Goal: Communication & Community: Answer question/provide support

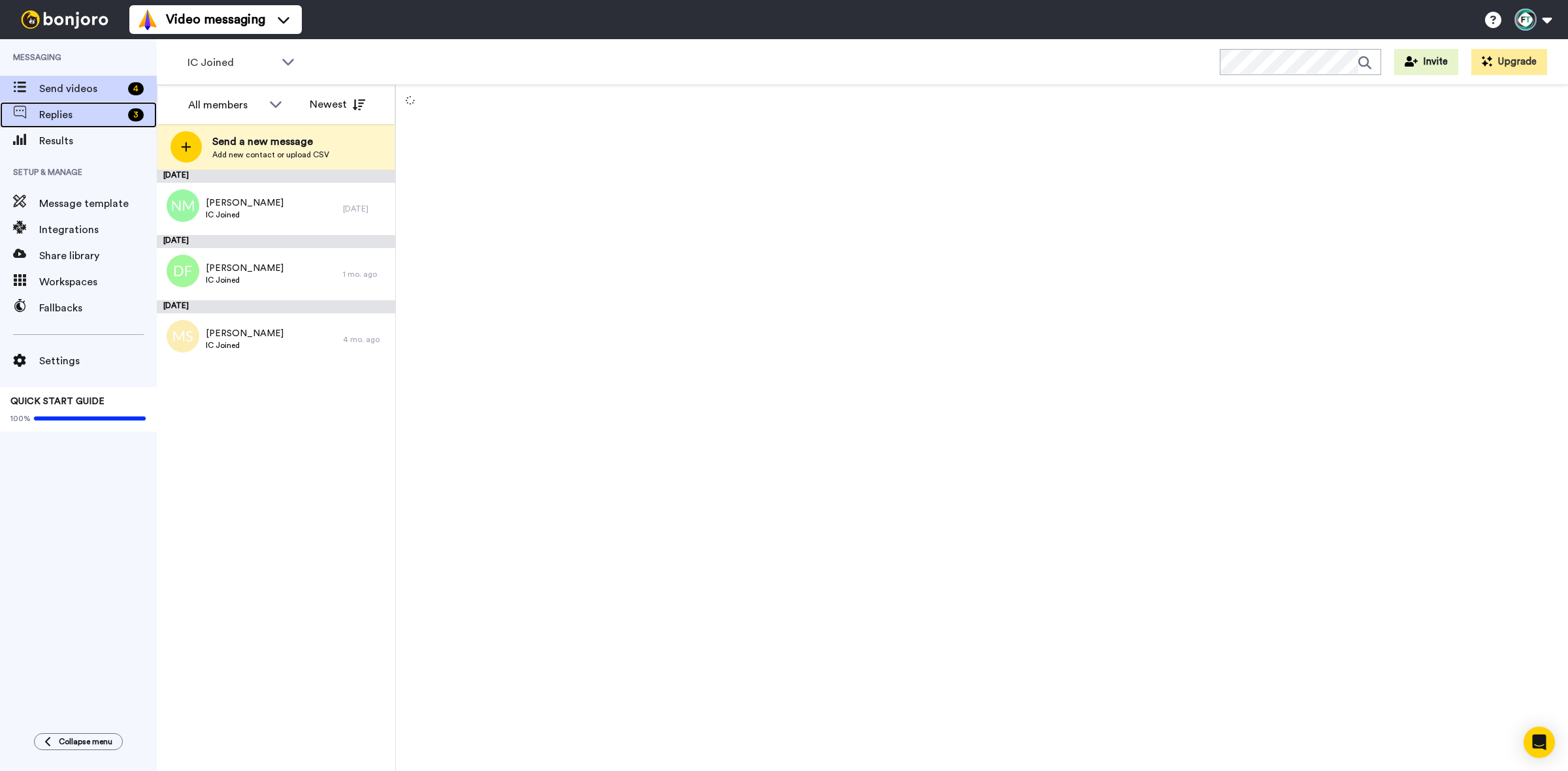
click at [123, 113] on div "3" at bounding box center [140, 115] width 34 height 13
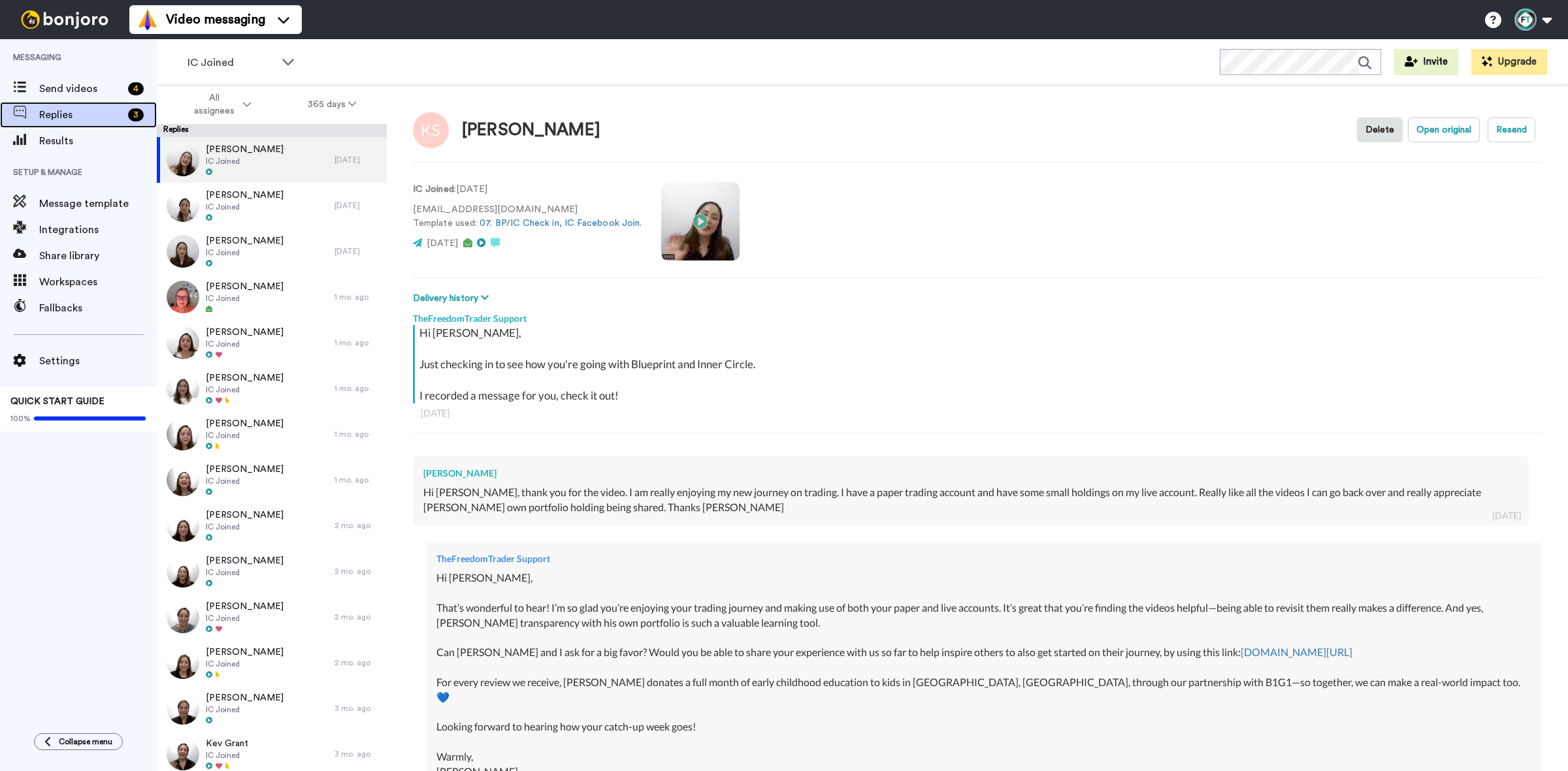
click at [95, 119] on span "Replies" at bounding box center [81, 115] width 84 height 16
click at [267, 62] on span "IC Joined" at bounding box center [231, 63] width 88 height 16
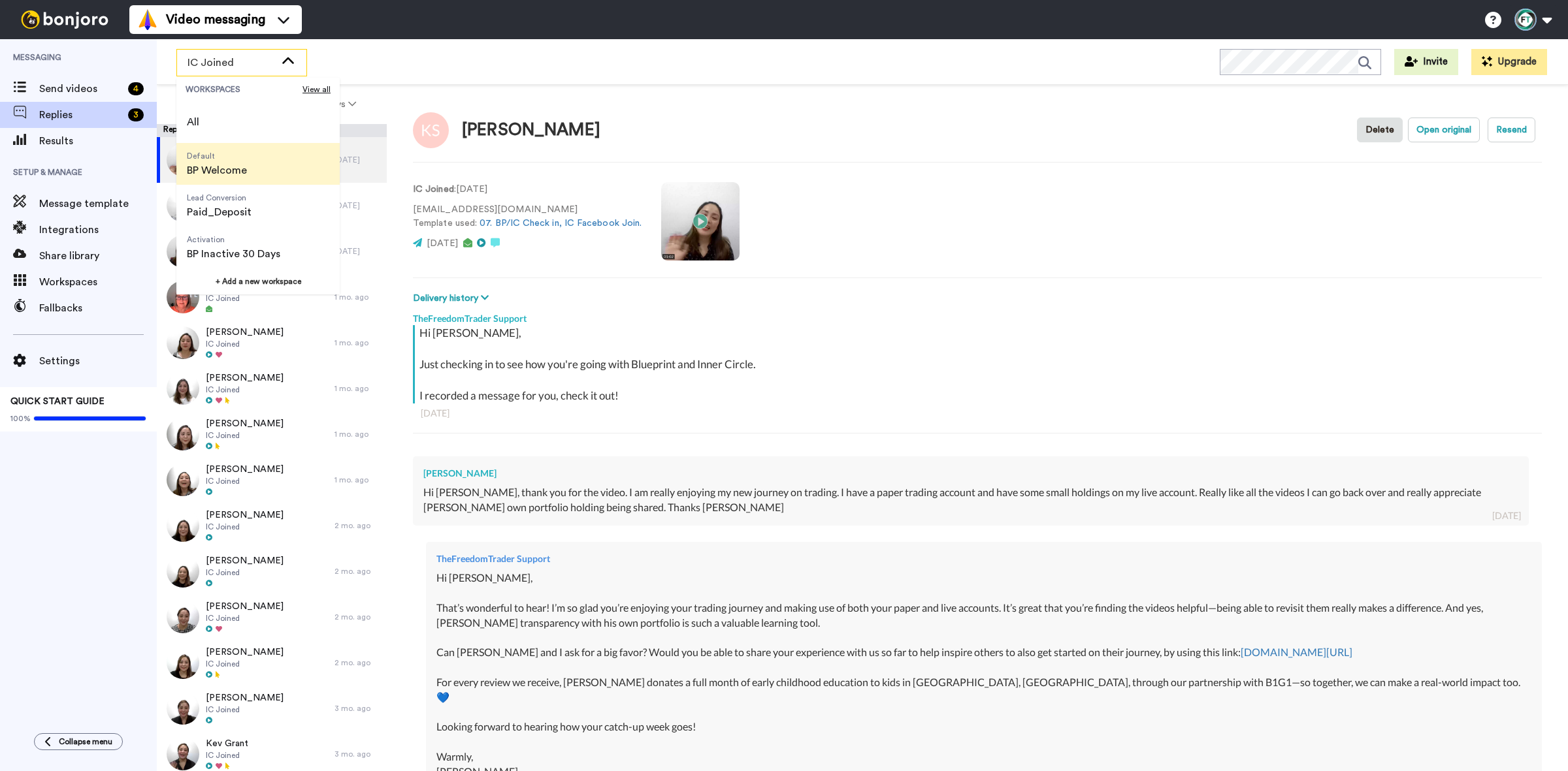
click at [252, 159] on span "Default BP Welcome" at bounding box center [217, 164] width 81 height 42
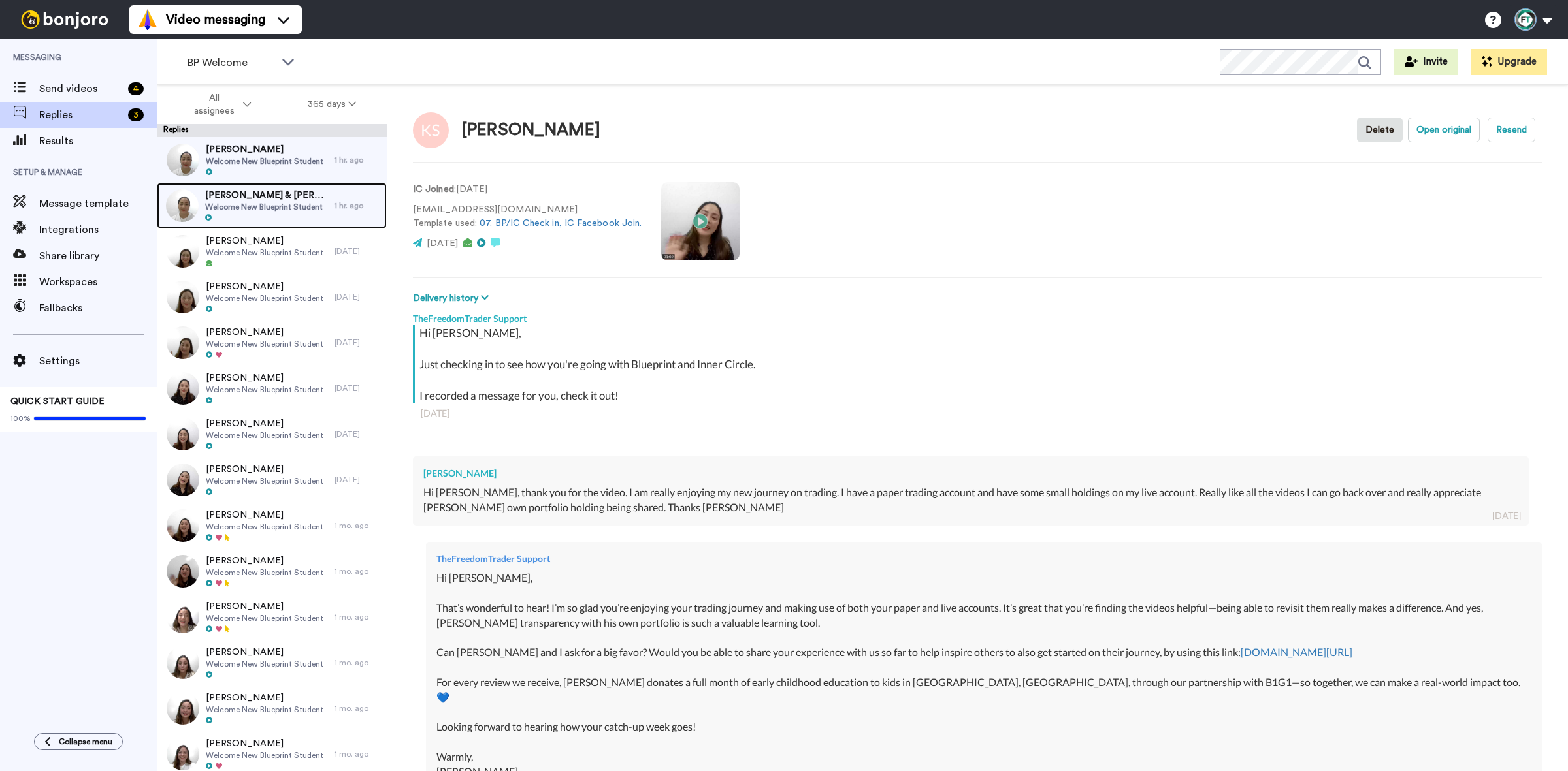
click at [276, 194] on span "Margaret & Hiki" at bounding box center [266, 195] width 123 height 13
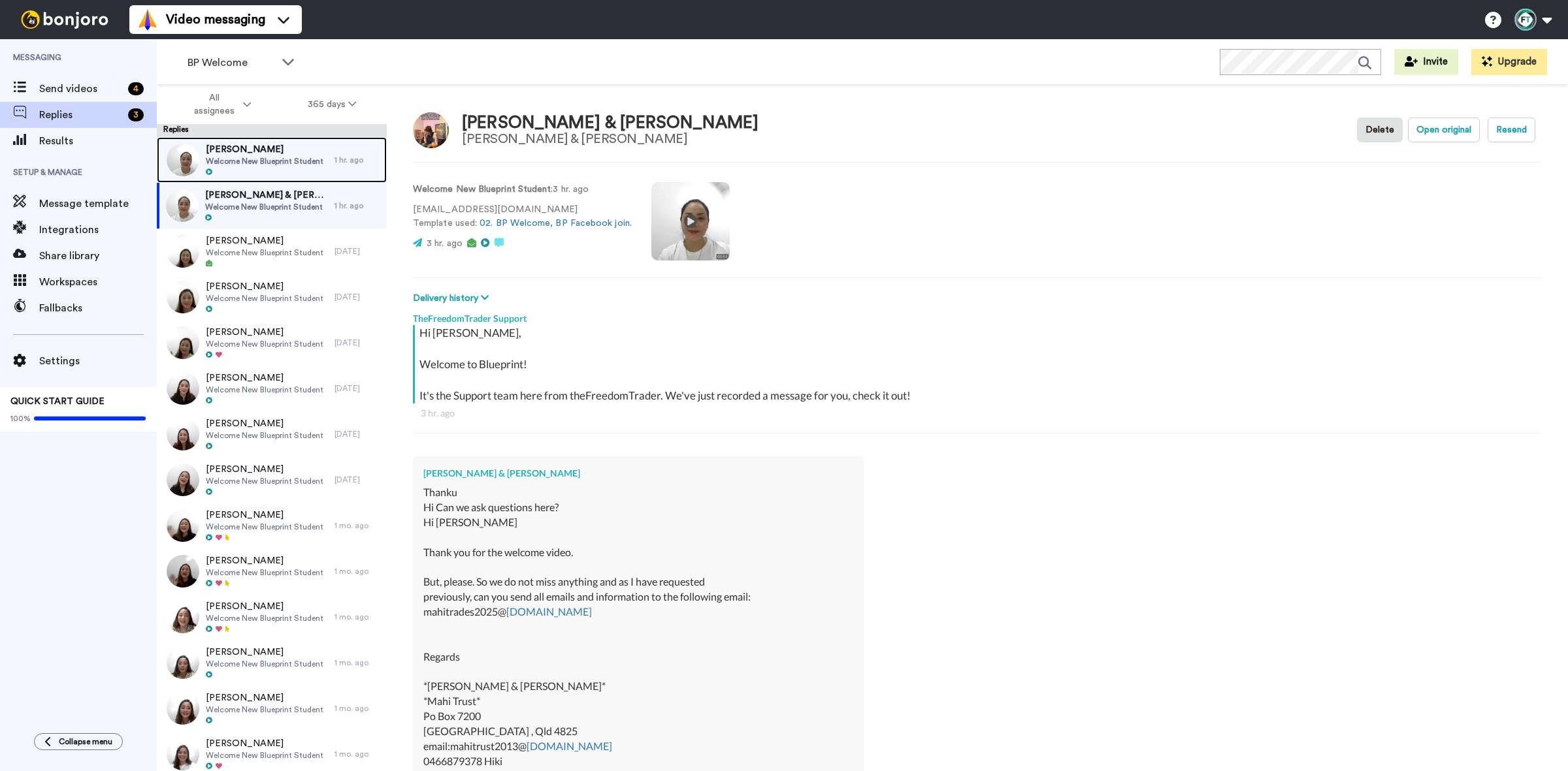
click at [289, 152] on span "Alby Flood" at bounding box center [264, 149] width 117 height 13
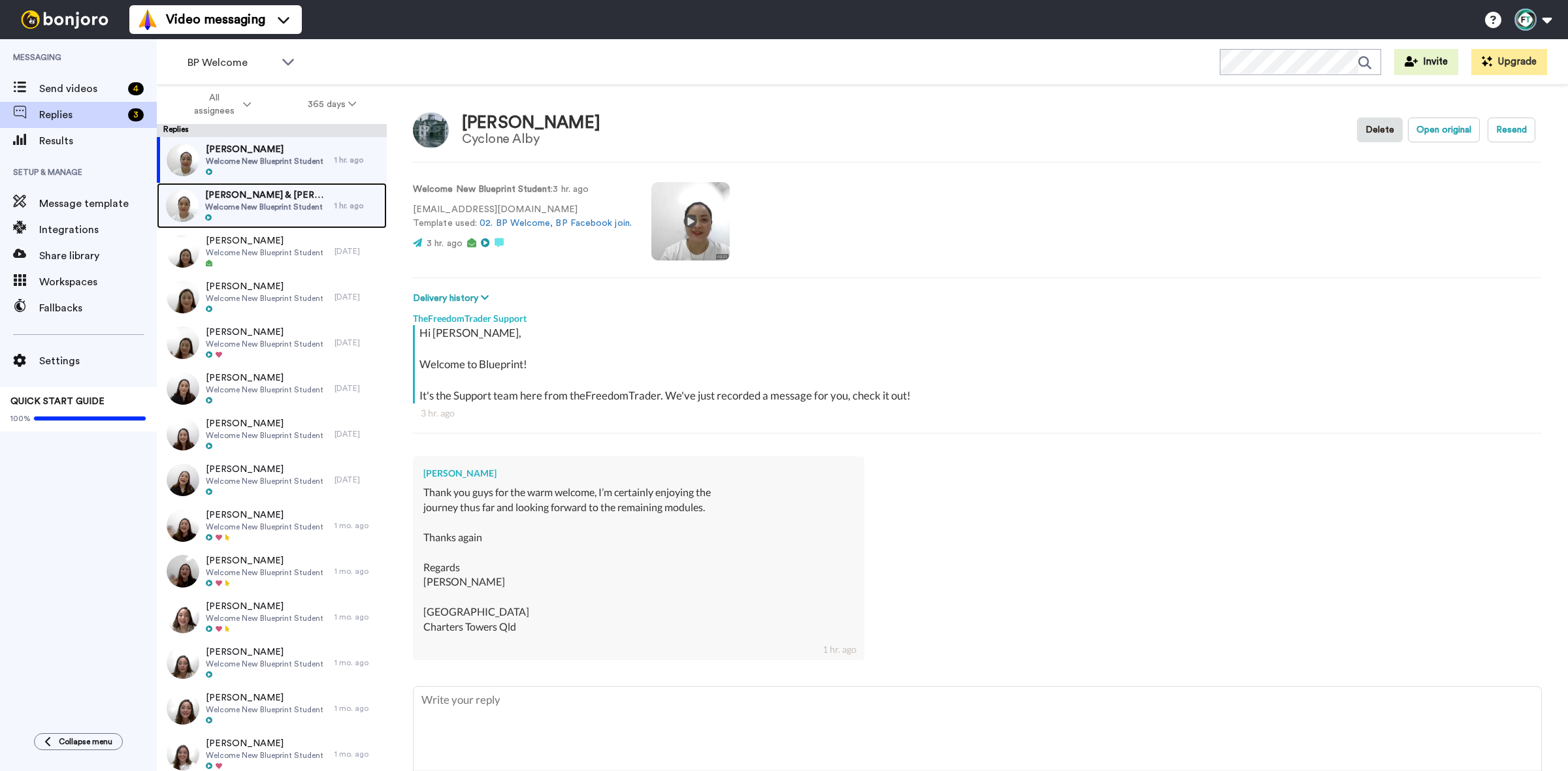
click at [280, 214] on div at bounding box center [266, 218] width 123 height 9
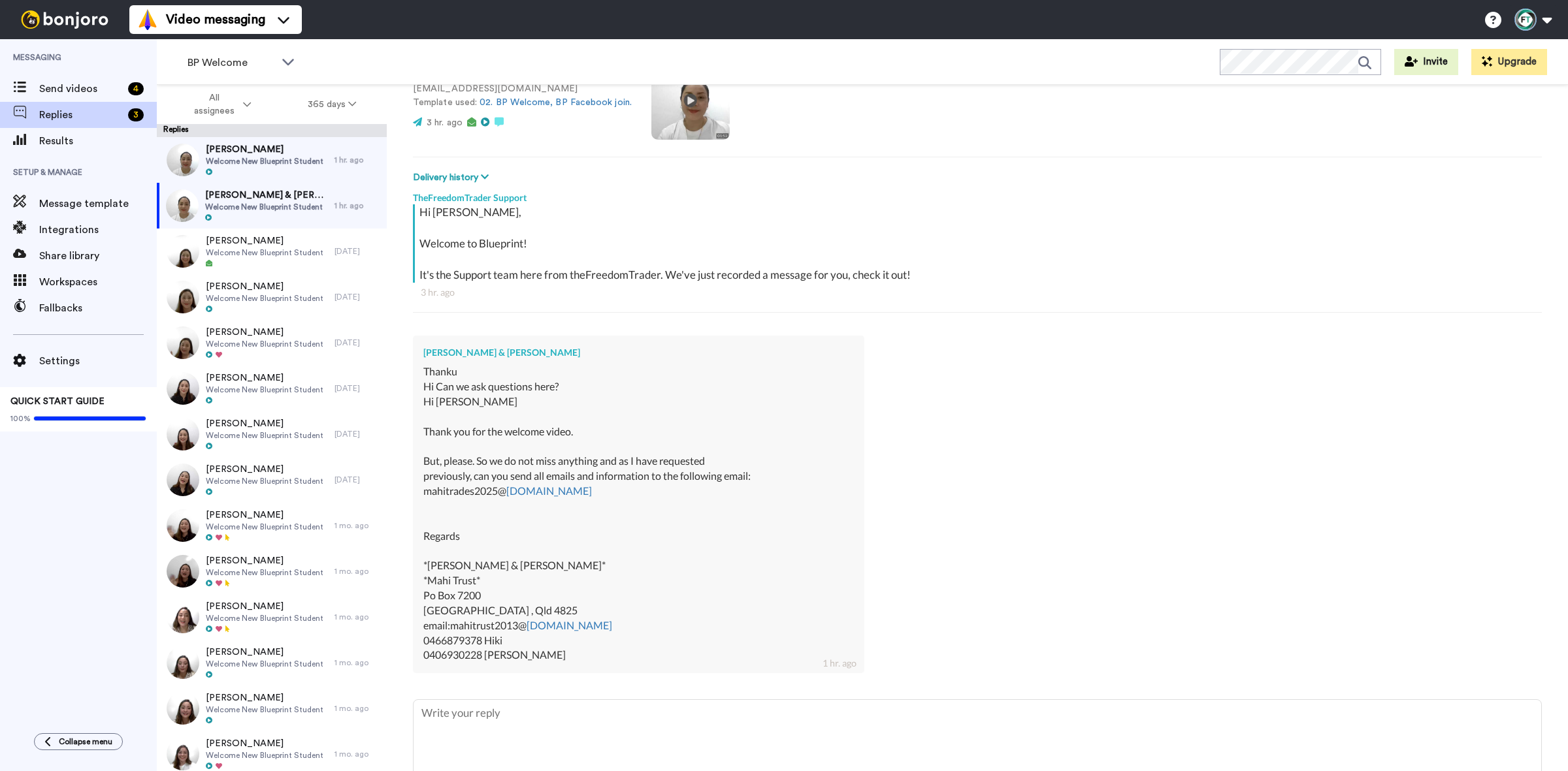
scroll to position [163, 0]
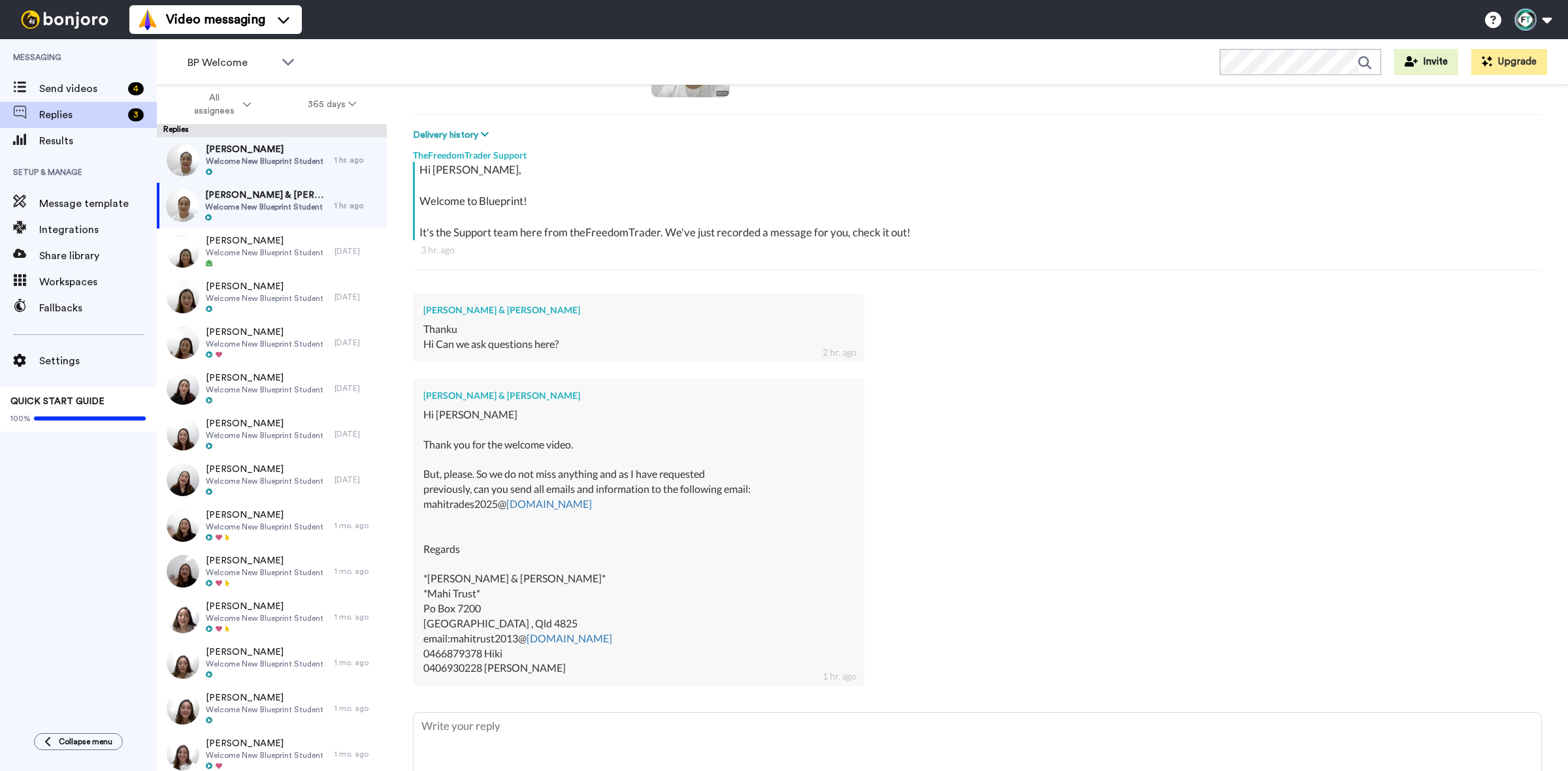
click at [592, 641] on div "Hi Terry Thank you for the welcome video. But, please. So we do not miss anythi…" at bounding box center [639, 541] width 431 height 268
drag, startPoint x: 453, startPoint y: 643, endPoint x: 593, endPoint y: 637, distance: 140.1
click at [593, 637] on div "Hi Terry Thank you for the welcome video. But, please. So we do not miss anythi…" at bounding box center [639, 541] width 431 height 268
copy div "mahitrust2013@ gmail.com"
click at [668, 554] on div "Hi Terry Thank you for the welcome video. But, please. So we do not miss anythi…" at bounding box center [639, 541] width 431 height 268
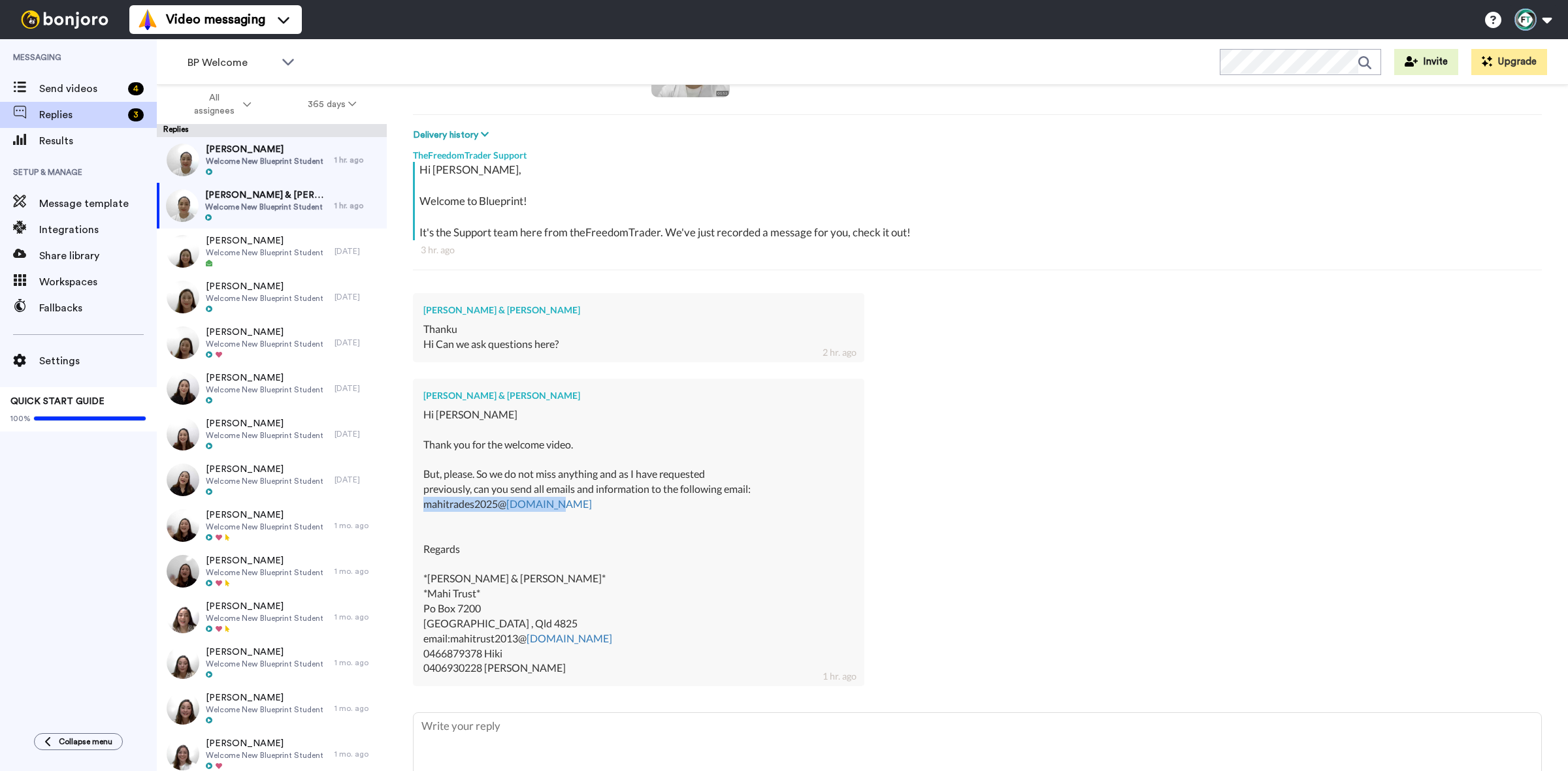
drag, startPoint x: 557, startPoint y: 508, endPoint x: 425, endPoint y: 510, distance: 132.0
click at [425, 510] on div "Hi Terry Thank you for the welcome video. But, please. So we do not miss anythi…" at bounding box center [639, 541] width 431 height 268
click at [590, 521] on div "Hi Terry Thank you for the welcome video. But, please. So we do not miss anythi…" at bounding box center [639, 541] width 431 height 268
drag, startPoint x: 561, startPoint y: 502, endPoint x: 425, endPoint y: 507, distance: 136.1
click at [425, 507] on div "Hi Terry Thank you for the welcome video. But, please. So we do not miss anythi…" at bounding box center [639, 541] width 431 height 268
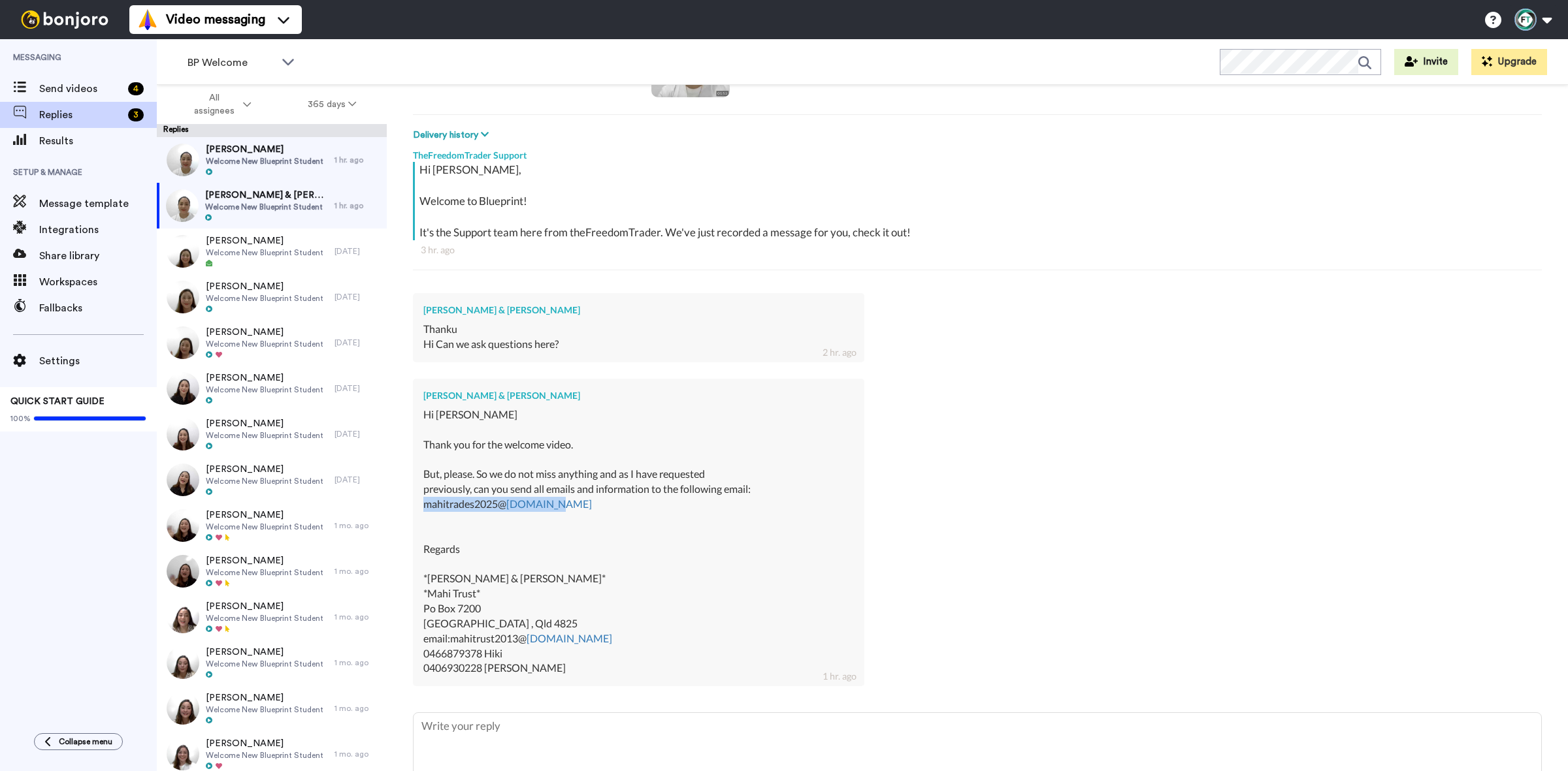
copy div "mahitrades2025@ gmail.com"
drag, startPoint x: 591, startPoint y: 642, endPoint x: 452, endPoint y: 645, distance: 139.0
click at [452, 645] on div "Hi Terry Thank you for the welcome video. But, please. So we do not miss anythi…" at bounding box center [639, 541] width 431 height 268
copy div "mahitrust2013@ gmail.com"
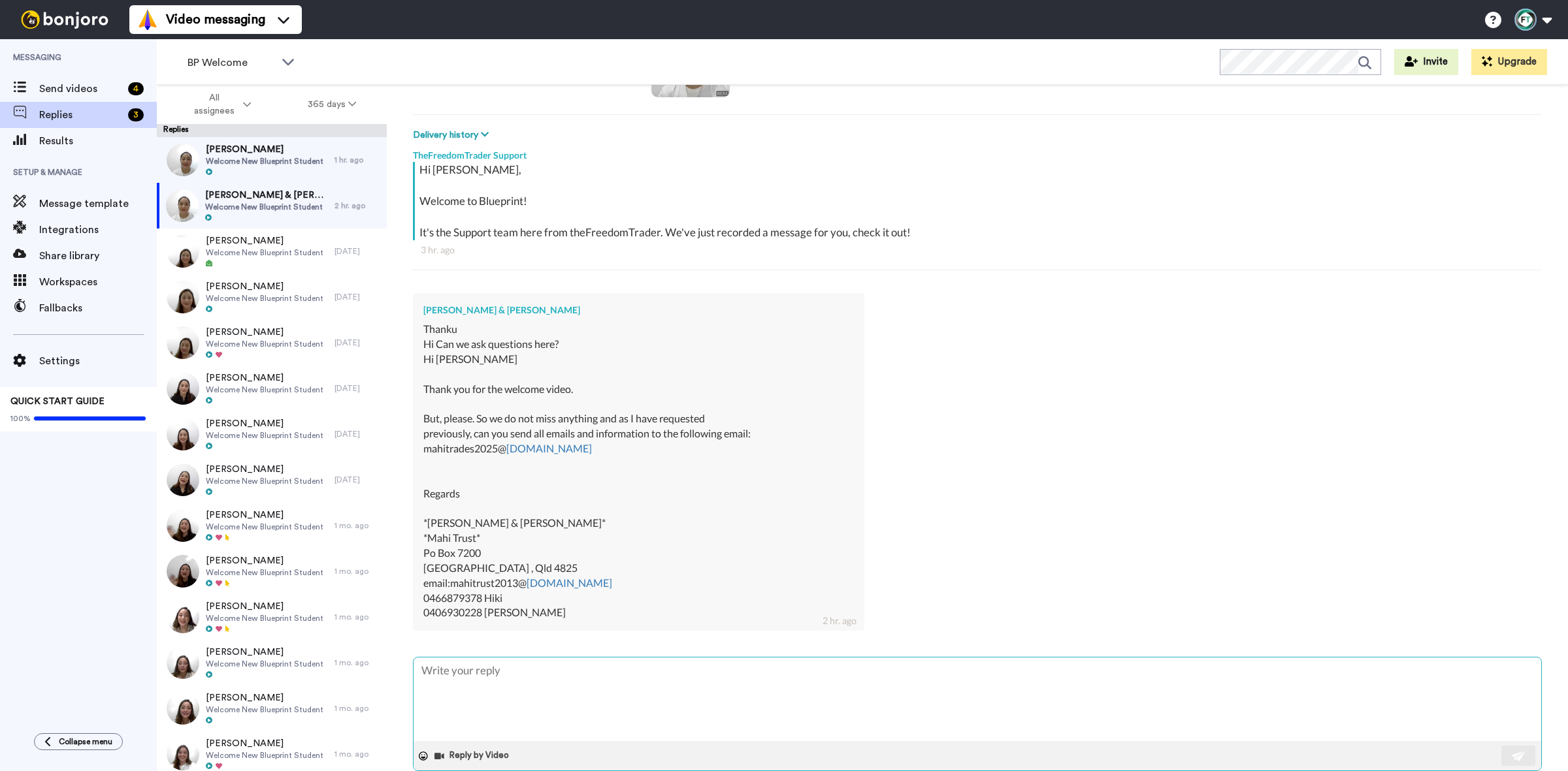
click at [753, 707] on textarea at bounding box center [978, 700] width 1128 height 84
paste textarea "Hi Margaret and Hiki, Thanks so much for getting back to me so quickly! The bes…"
type textarea "x"
type textarea "Hi Margaret and Hiki, Thanks so much for getting back to me so quickly! The bes…"
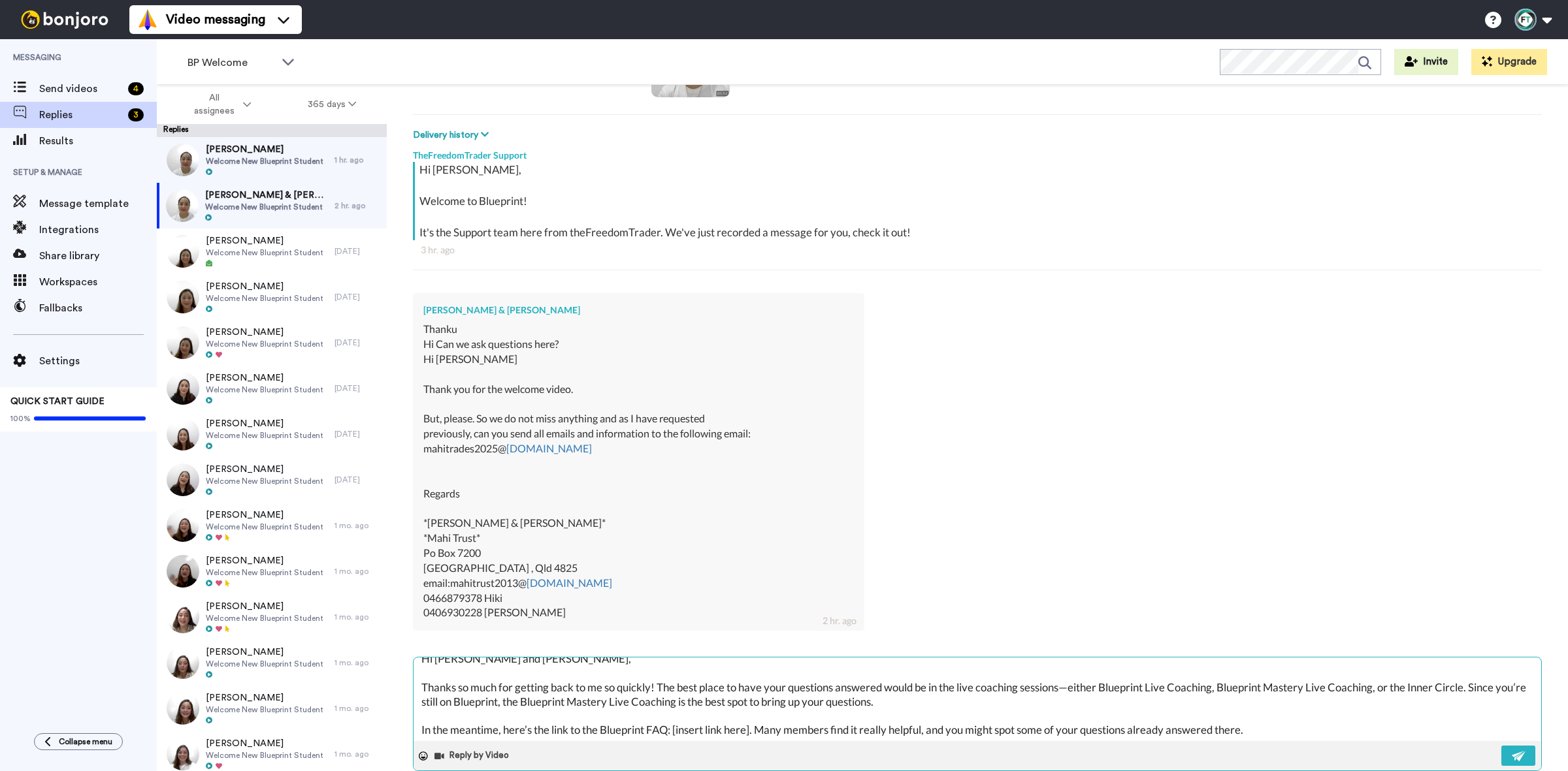
scroll to position [13, 0]
drag, startPoint x: 1225, startPoint y: 687, endPoint x: 1107, endPoint y: 690, distance: 118.0
click at [1107, 690] on textarea "Hi Margaret and Hiki, Thanks so much for getting back to me so quickly! The bes…" at bounding box center [978, 700] width 1128 height 84
type textarea "x"
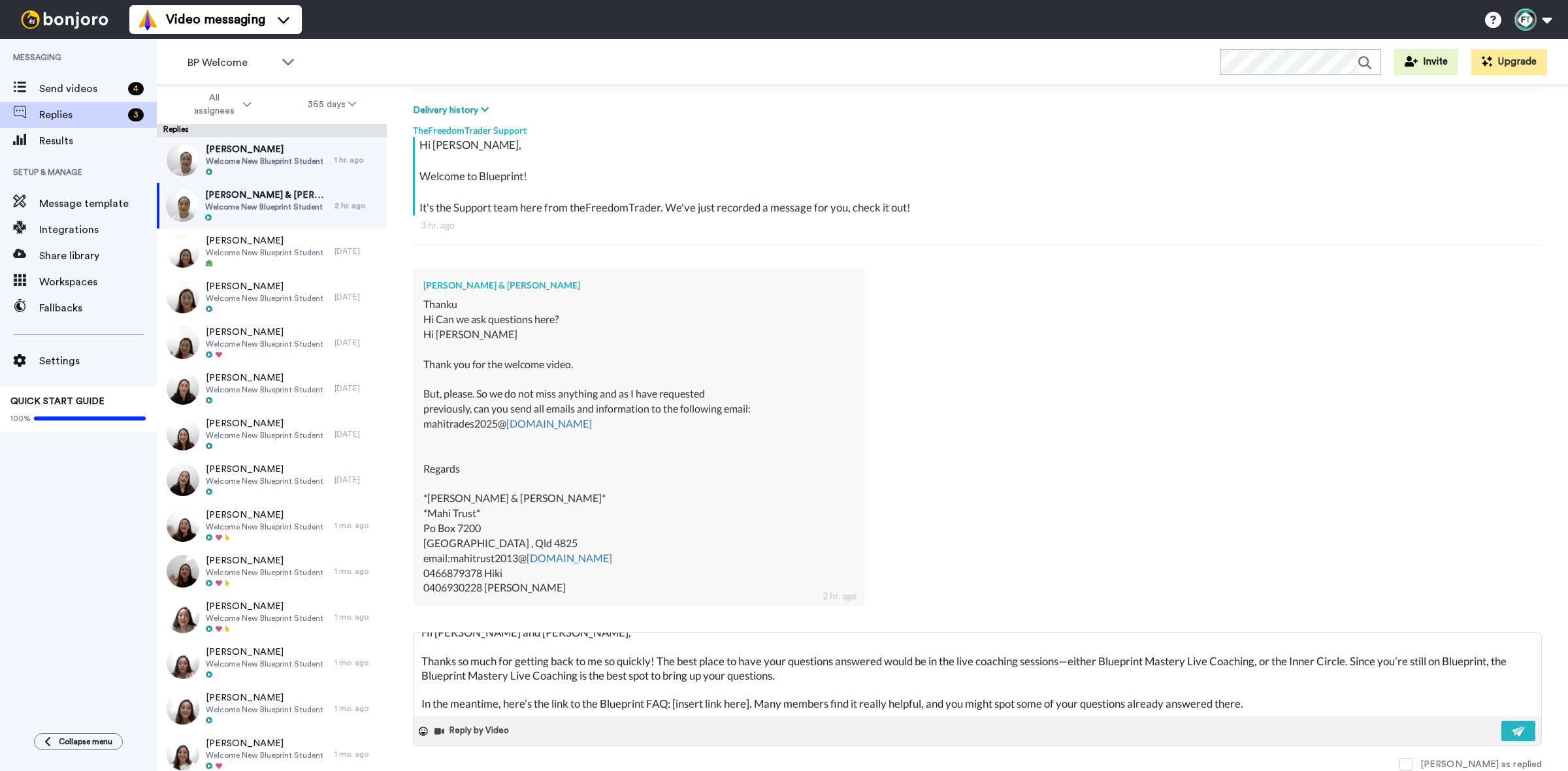
type textarea "Hi Margaret and Hiki, Thanks so much for getting back to me so quickly! The bes…"
drag, startPoint x: 676, startPoint y: 703, endPoint x: 754, endPoint y: 699, distance: 78.1
click at [754, 699] on textarea "Hi Margaret and Hiki, Thanks so much for getting back to me so quickly! The bes…" at bounding box center [978, 675] width 1128 height 84
paste textarea "https://thefreedomtrader.mykajabi.com/products/freedom-trader-inner-circle-2-0/…"
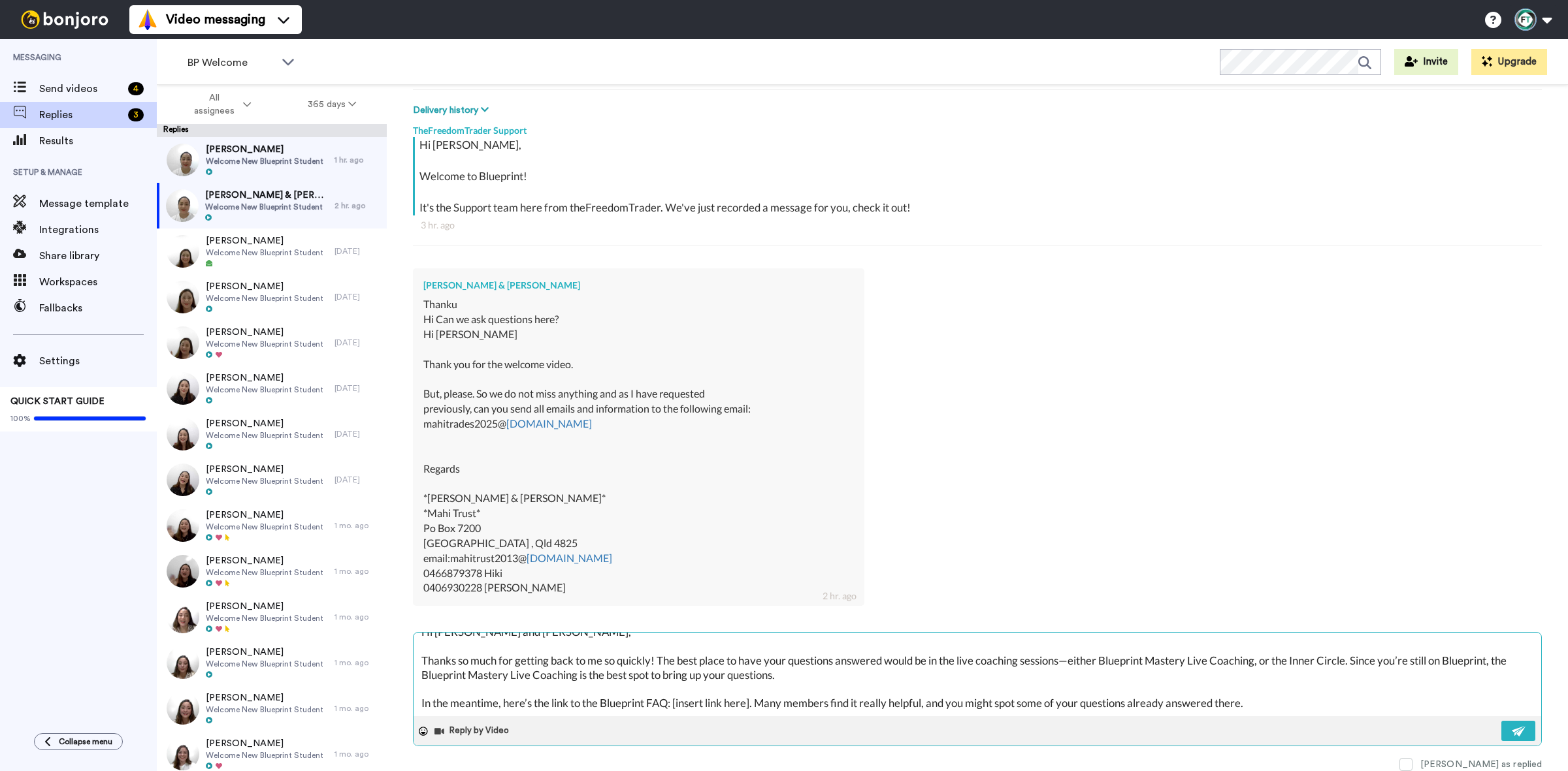
type textarea "x"
type textarea "Hi Margaret and Hiki, Thanks so much for getting back to me so quickly! The bes…"
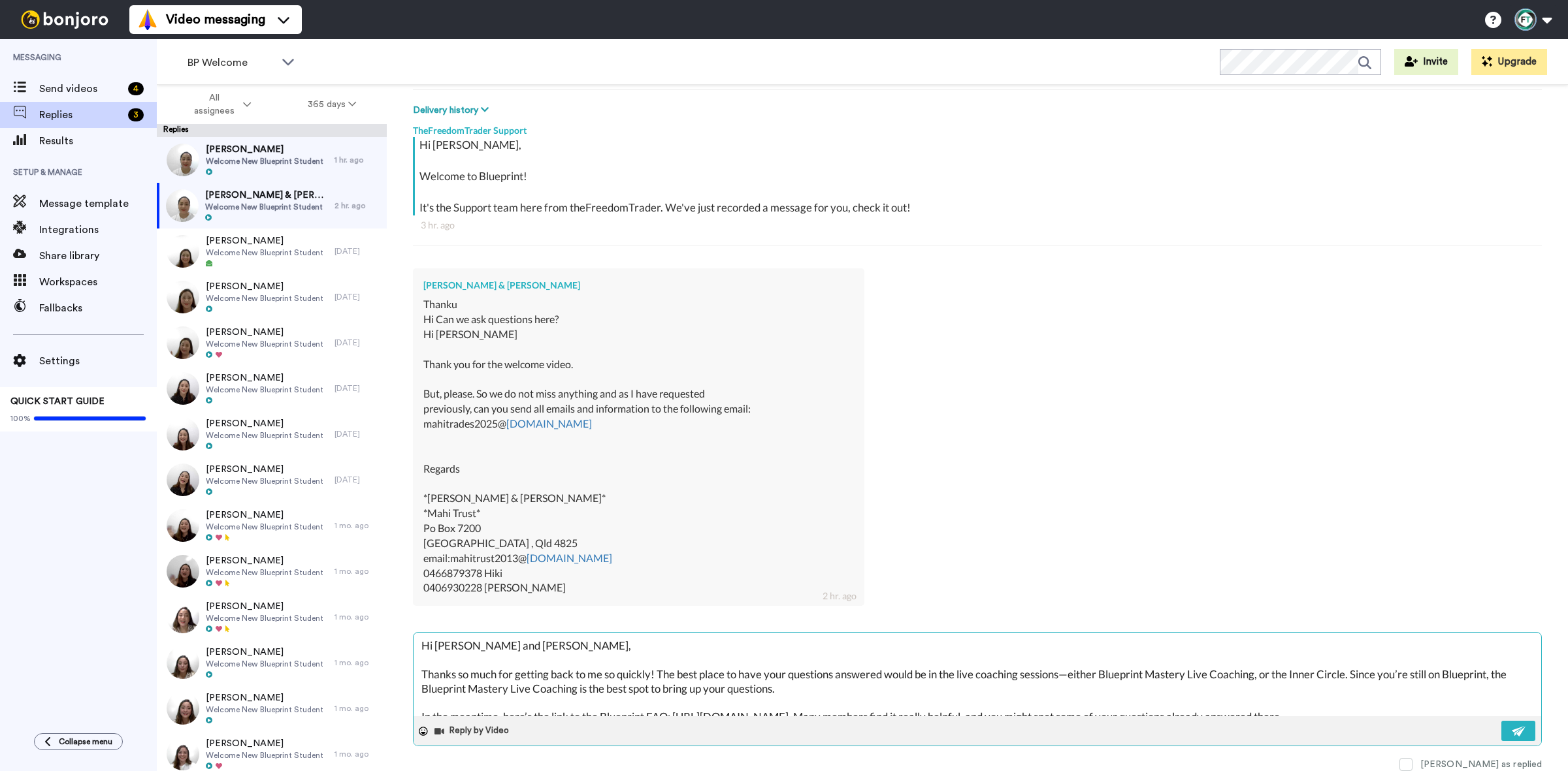
scroll to position [27, 0]
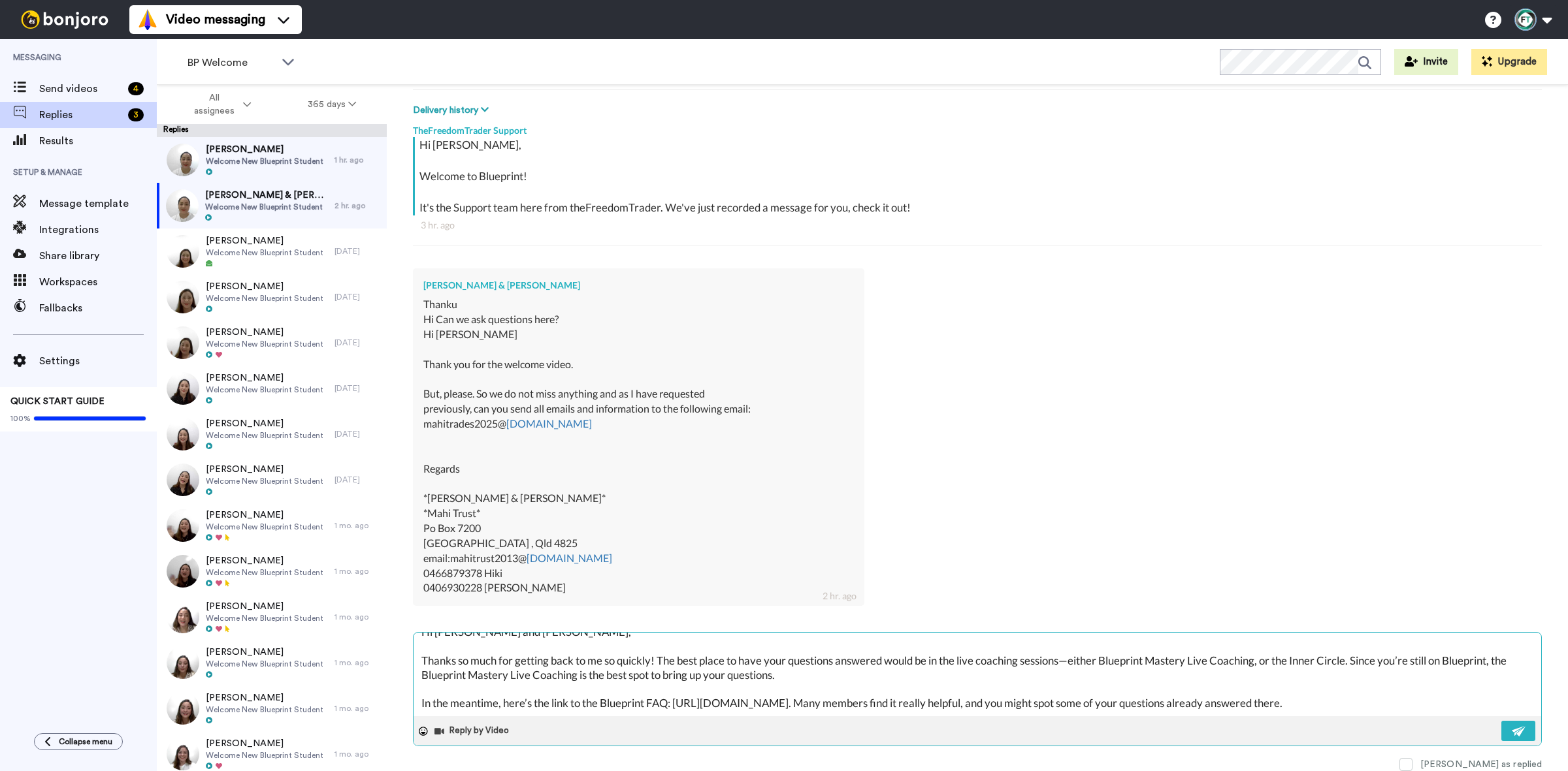
click at [721, 700] on textarea "Hi Margaret and Hiki, Thanks so much for getting back to me so quickly! The bes…" at bounding box center [978, 675] width 1128 height 84
type textarea "x"
type textarea "Hi Margaret and Hiki, Thanks so much for getting back to me so quickly! The bes…"
type textarea "x"
type textarea "Hi Margaret and Hiki, Thanks so much for getting back to me so quickly! The bes…"
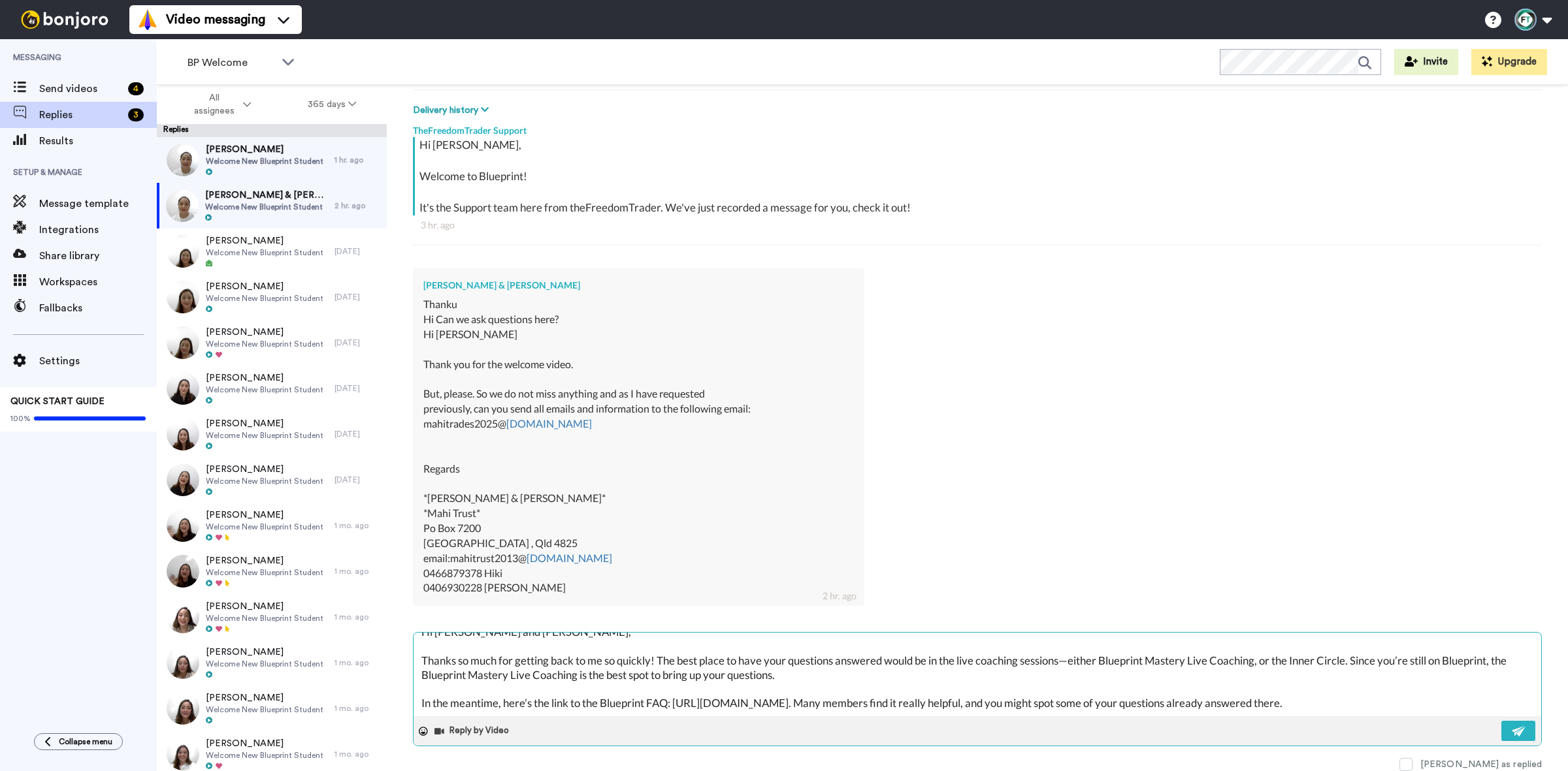
scroll to position [50, 0]
type textarea "x"
type textarea "Hi Margaret and Hiki, Thanks so much for getting back to me so quickly! The bes…"
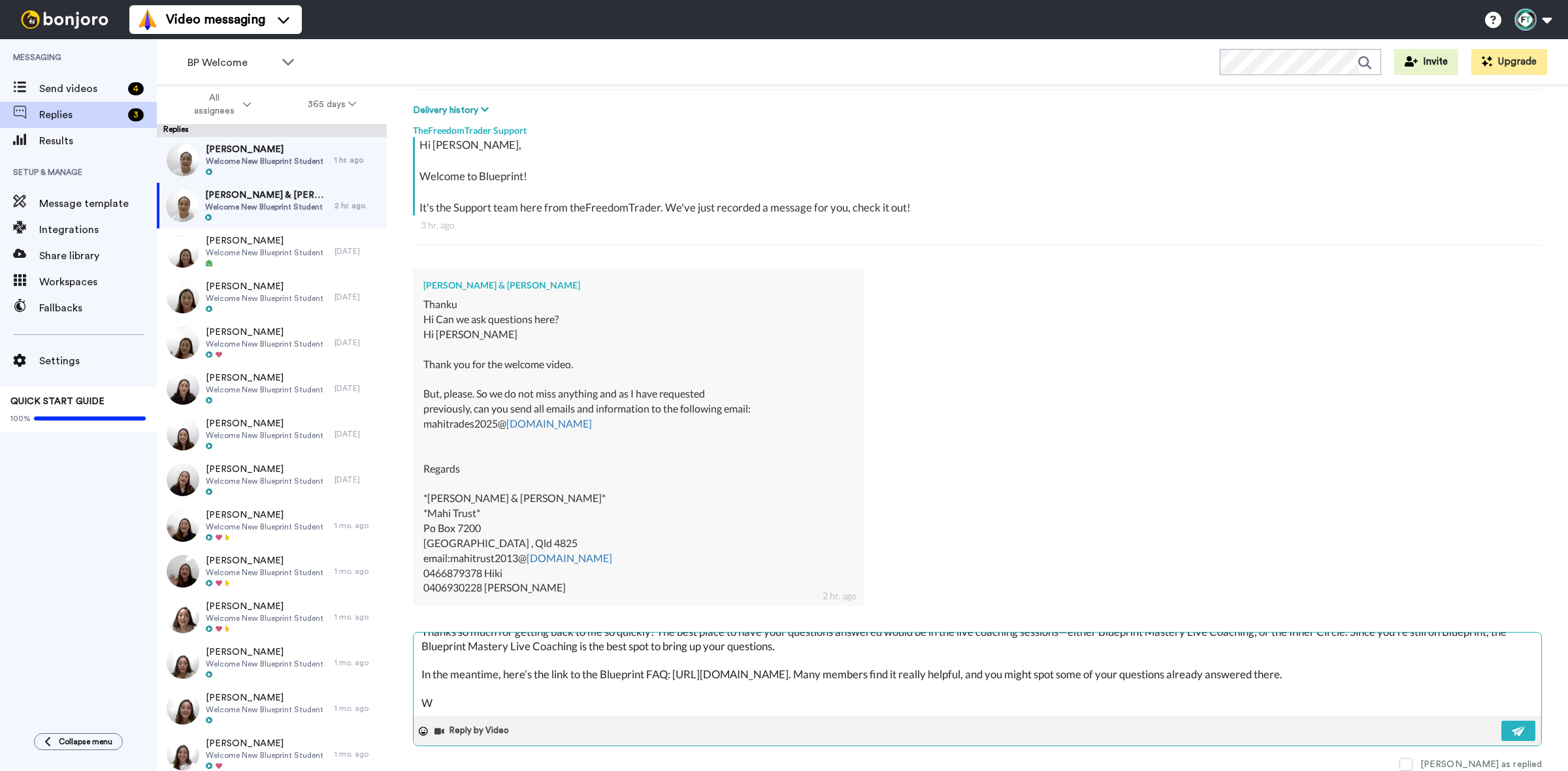
type textarea "x"
type textarea "Hi Margaret and Hiki, Thanks so much for getting back to me so quickly! The bes…"
type textarea "x"
type textarea "Hi Margaret and Hiki, Thanks so much for getting back to me so quickly! The bes…"
type textarea "x"
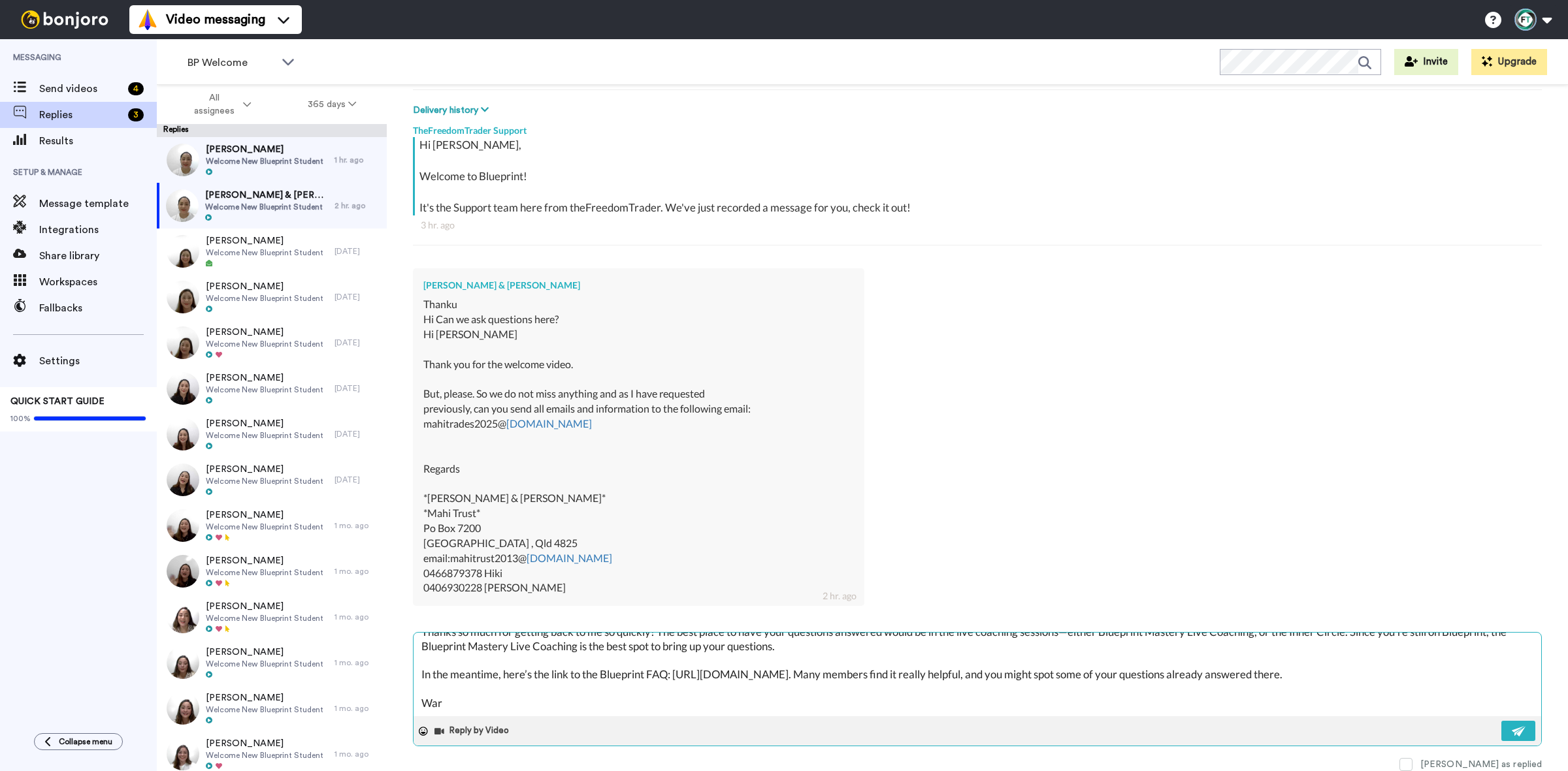
type textarea "Hi Margaret and Hiki, Thanks so much for getting back to me so quickly! The bes…"
type textarea "x"
type textarea "Hi Margaret and Hiki, Thanks so much for getting back to me so quickly! The bes…"
type textarea "x"
type textarea "Hi Margaret and Hiki, Thanks so much for getting back to me so quickly! The bes…"
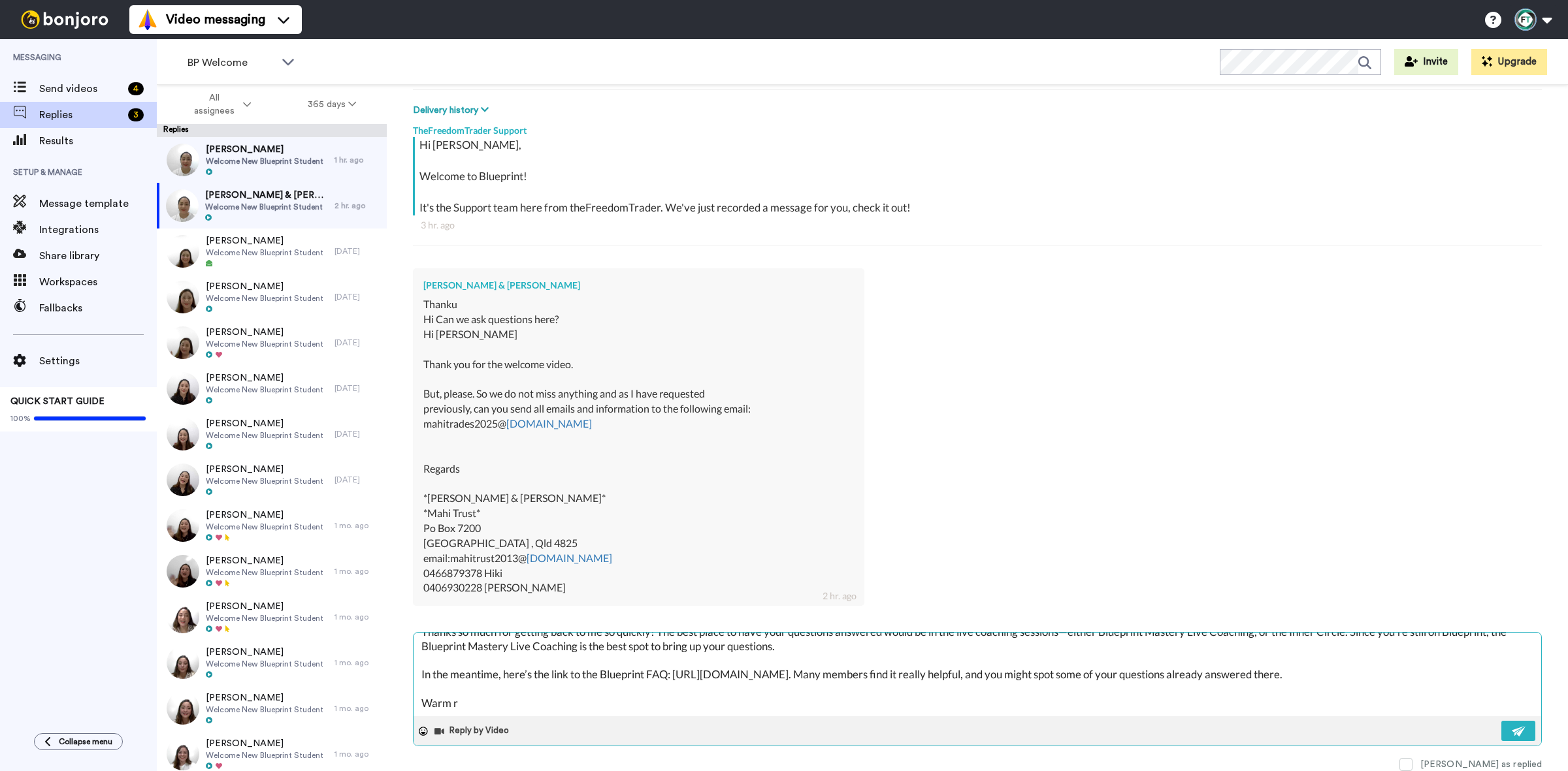
type textarea "x"
type textarea "Hi Margaret and Hiki, Thanks so much for getting back to me so quickly! The bes…"
type textarea "x"
type textarea "Hi Margaret and Hiki, Thanks so much for getting back to me so quickly! The bes…"
type textarea "x"
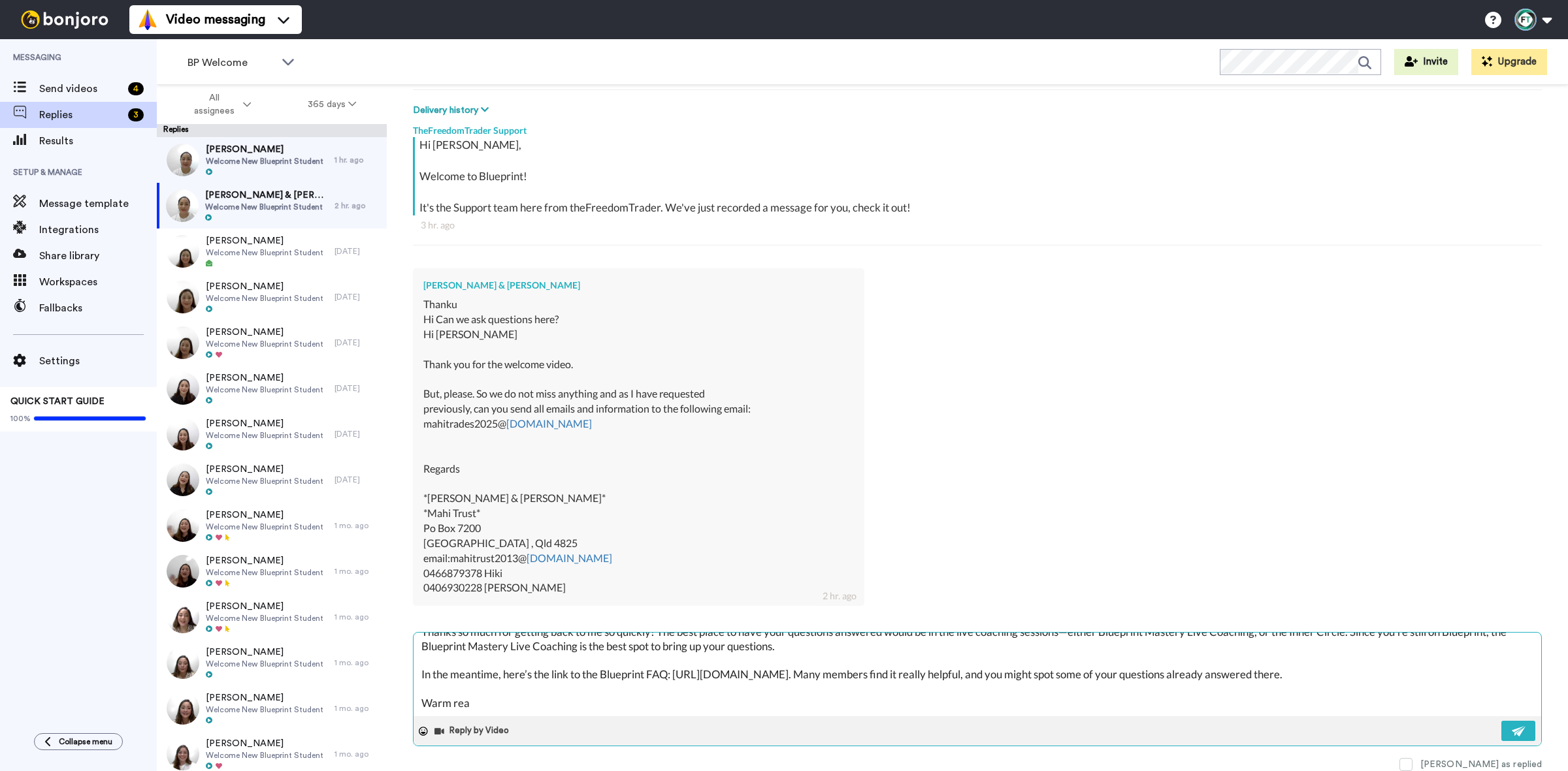
type textarea "Hi Margaret and Hiki, Thanks so much for getting back to me so quickly! The bes…"
type textarea "x"
type textarea "Hi Margaret and Hiki, Thanks so much for getting back to me so quickly! The bes…"
type textarea "x"
type textarea "Hi Margaret and Hiki, Thanks so much for getting back to me so quickly! The bes…"
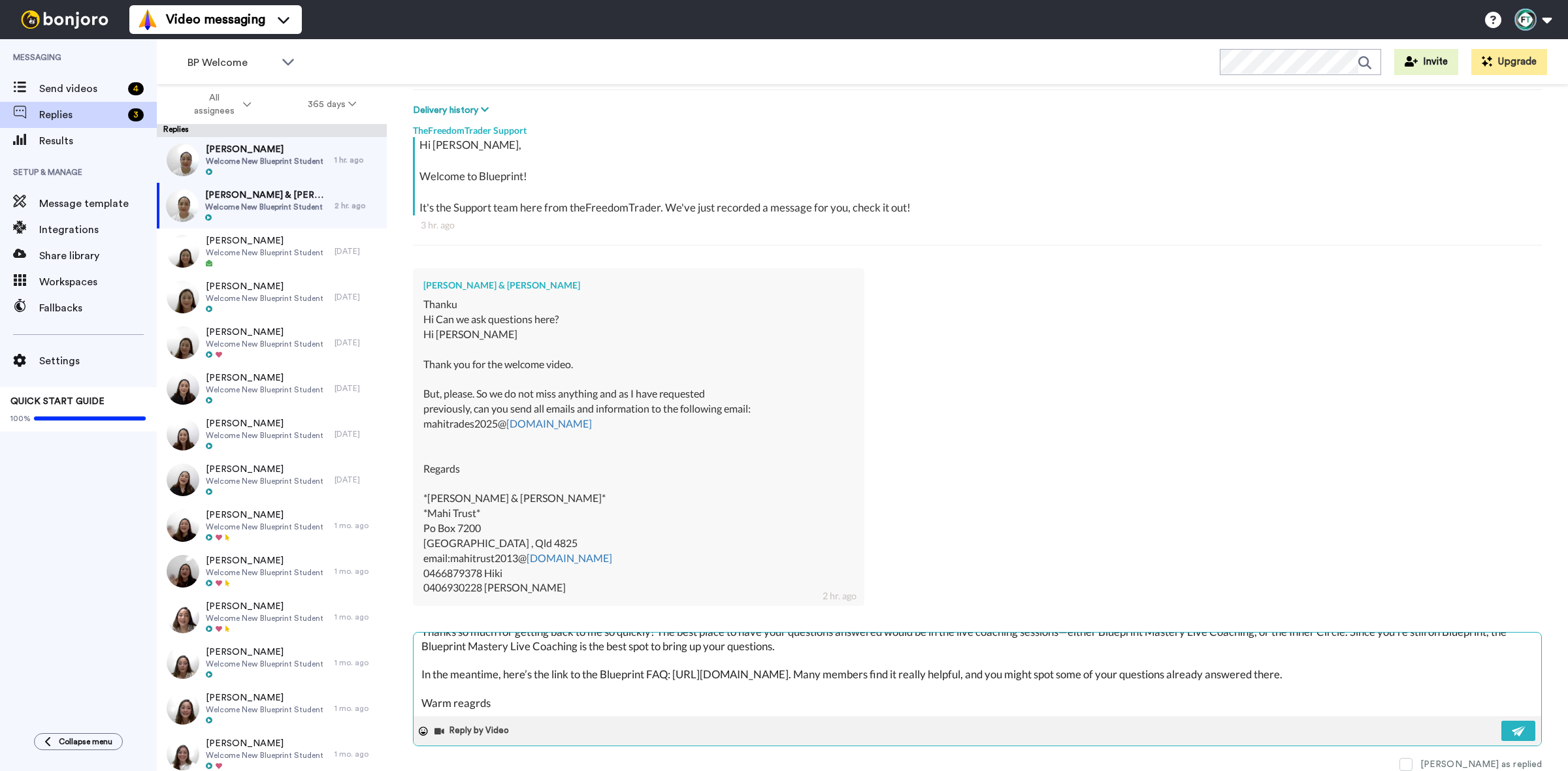
type textarea "x"
type textarea "Hi Margaret and Hiki, Thanks so much for getting back to me so quickly! The bes…"
type textarea "x"
type textarea "Hi Margaret and Hiki, Thanks so much for getting back to me so quickly! The bes…"
type textarea "x"
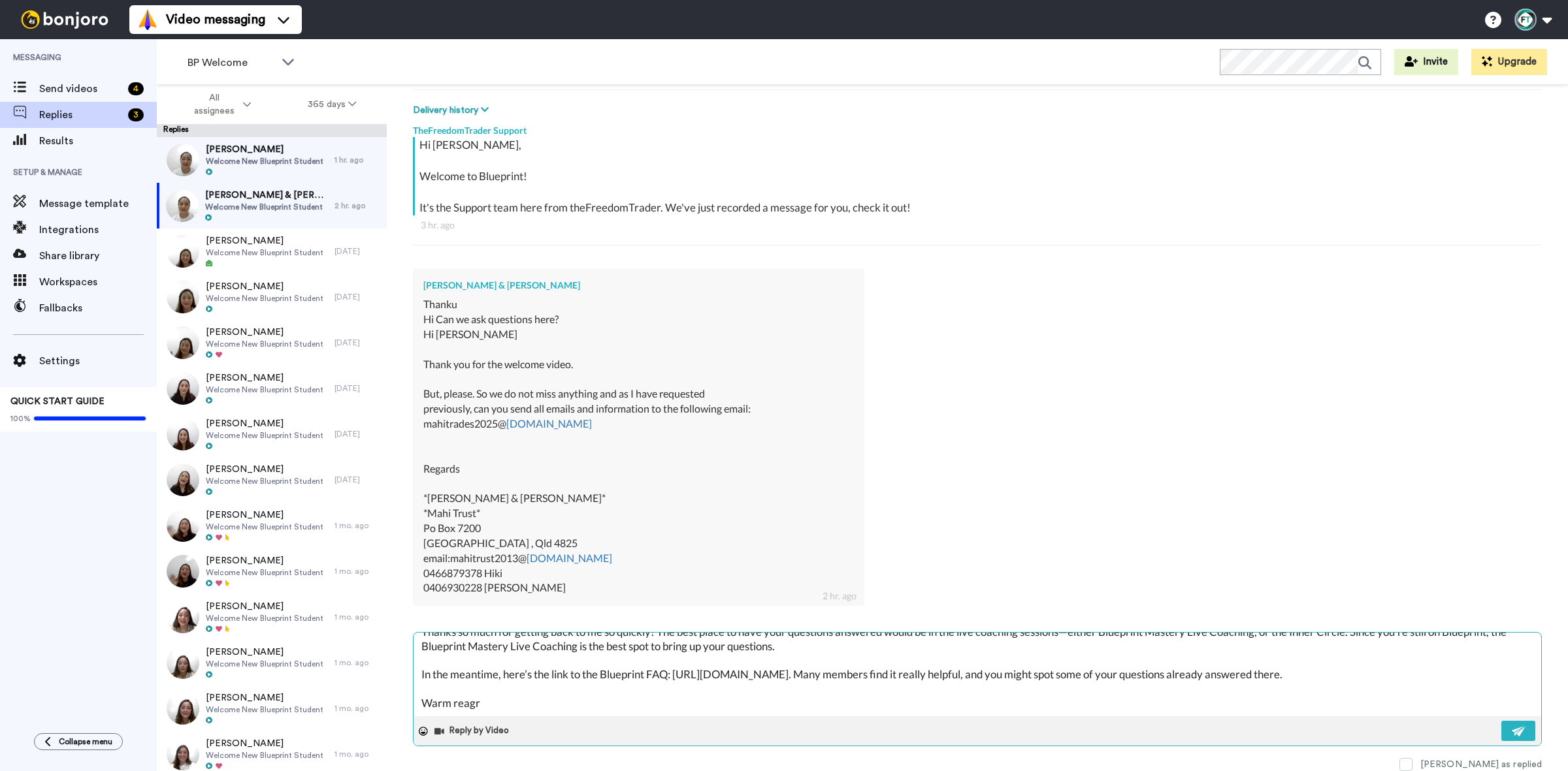
type textarea "Hi Margaret and Hiki, Thanks so much for getting back to me so quickly! The bes…"
type textarea "x"
type textarea "Hi Margaret and Hiki, Thanks so much for getting back to me so quickly! The bes…"
type textarea "x"
type textarea "Hi Margaret and Hiki, Thanks so much for getting back to me so quickly! The bes…"
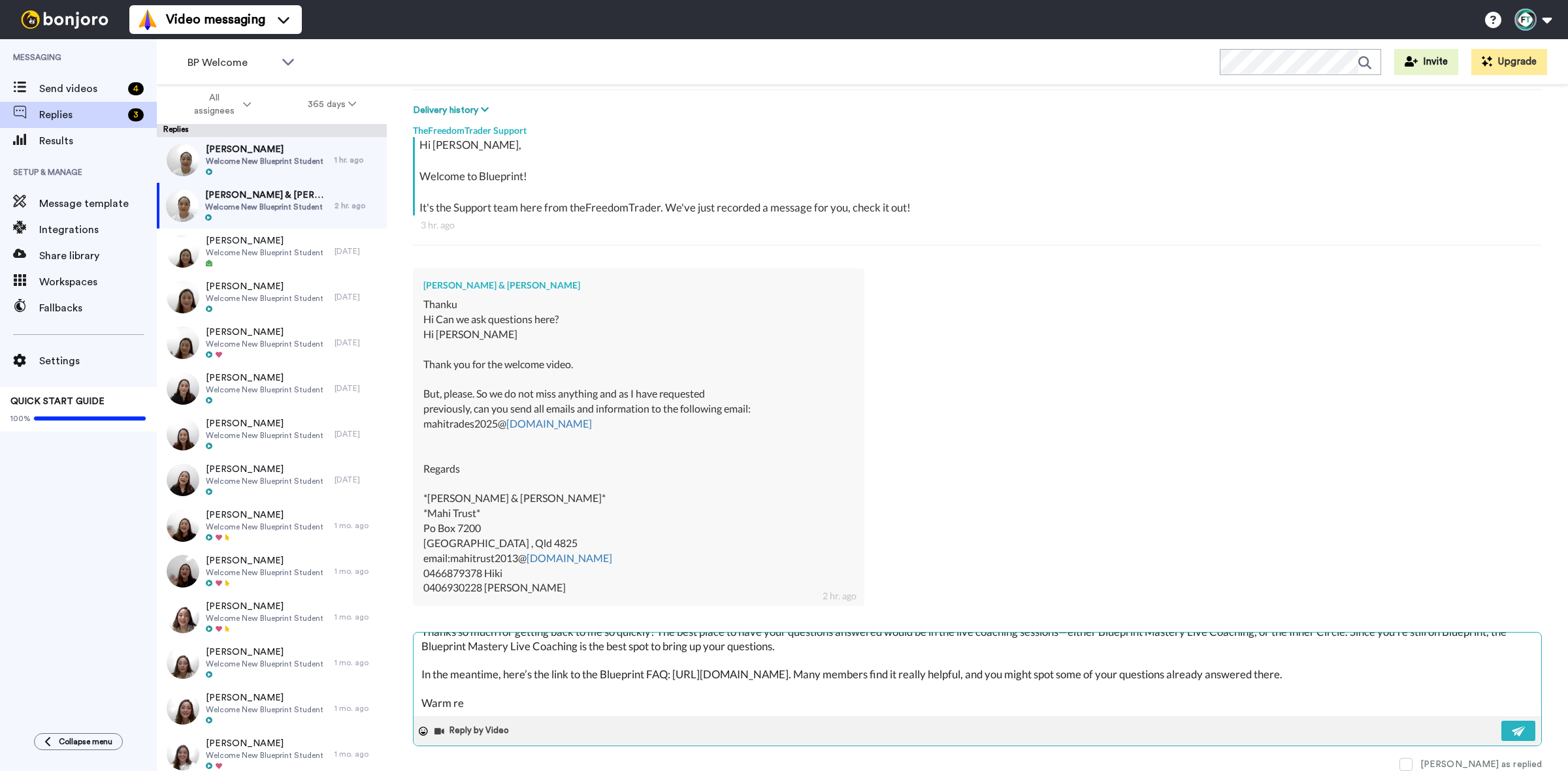
type textarea "x"
type textarea "Hi Margaret and Hiki, Thanks so much for getting back to me so quickly! The bes…"
type textarea "x"
type textarea "Hi Margaret and Hiki, Thanks so much for getting back to me so quickly! The bes…"
type textarea "x"
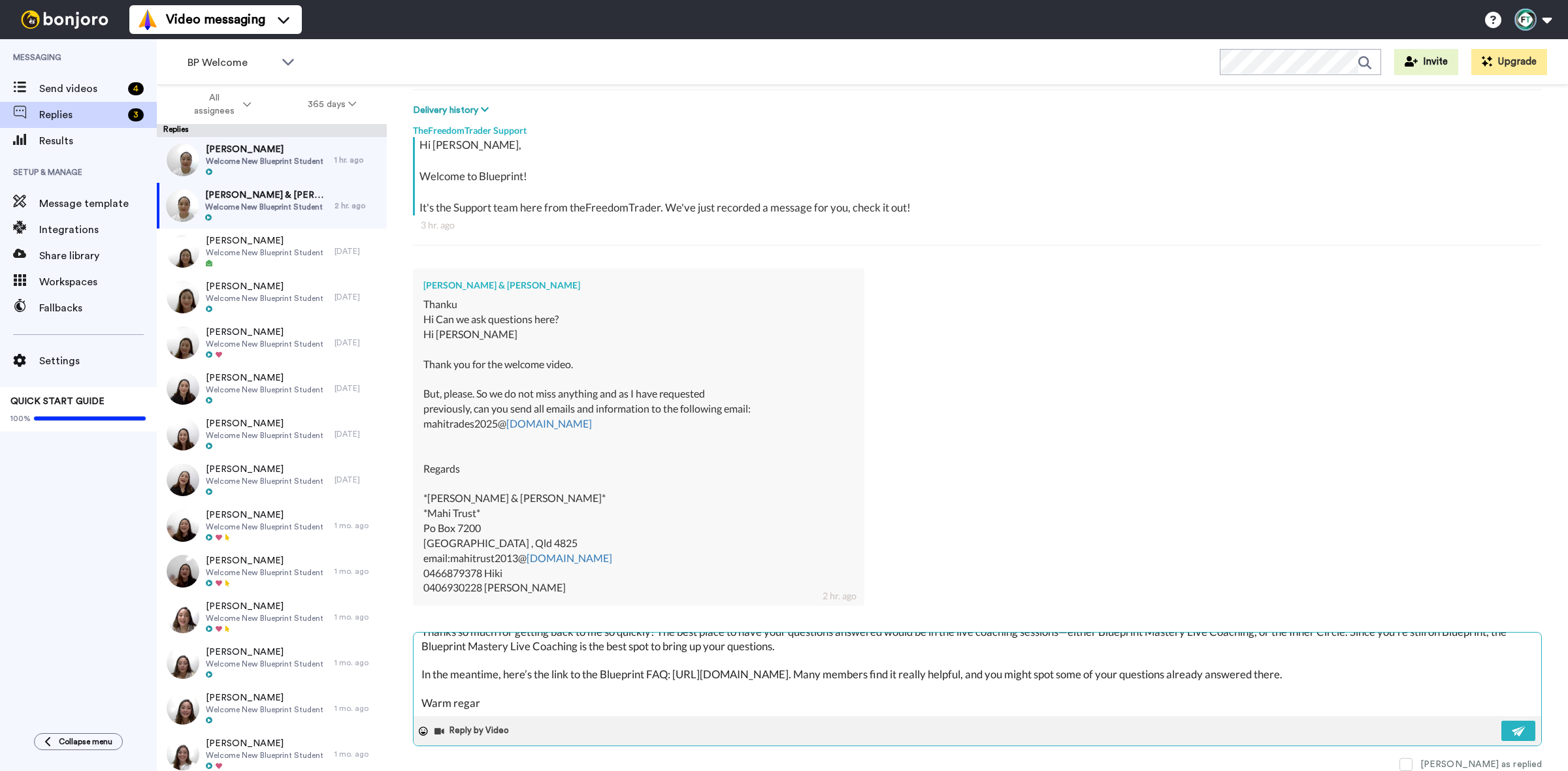
type textarea "Hi Margaret and Hiki, Thanks so much for getting back to me so quickly! The bes…"
type textarea "x"
type textarea "Hi Margaret and Hiki, Thanks so much for getting back to me so quickly! The bes…"
type textarea "x"
type textarea "Hi Margaret and Hiki, Thanks so much for getting back to me so quickly! The bes…"
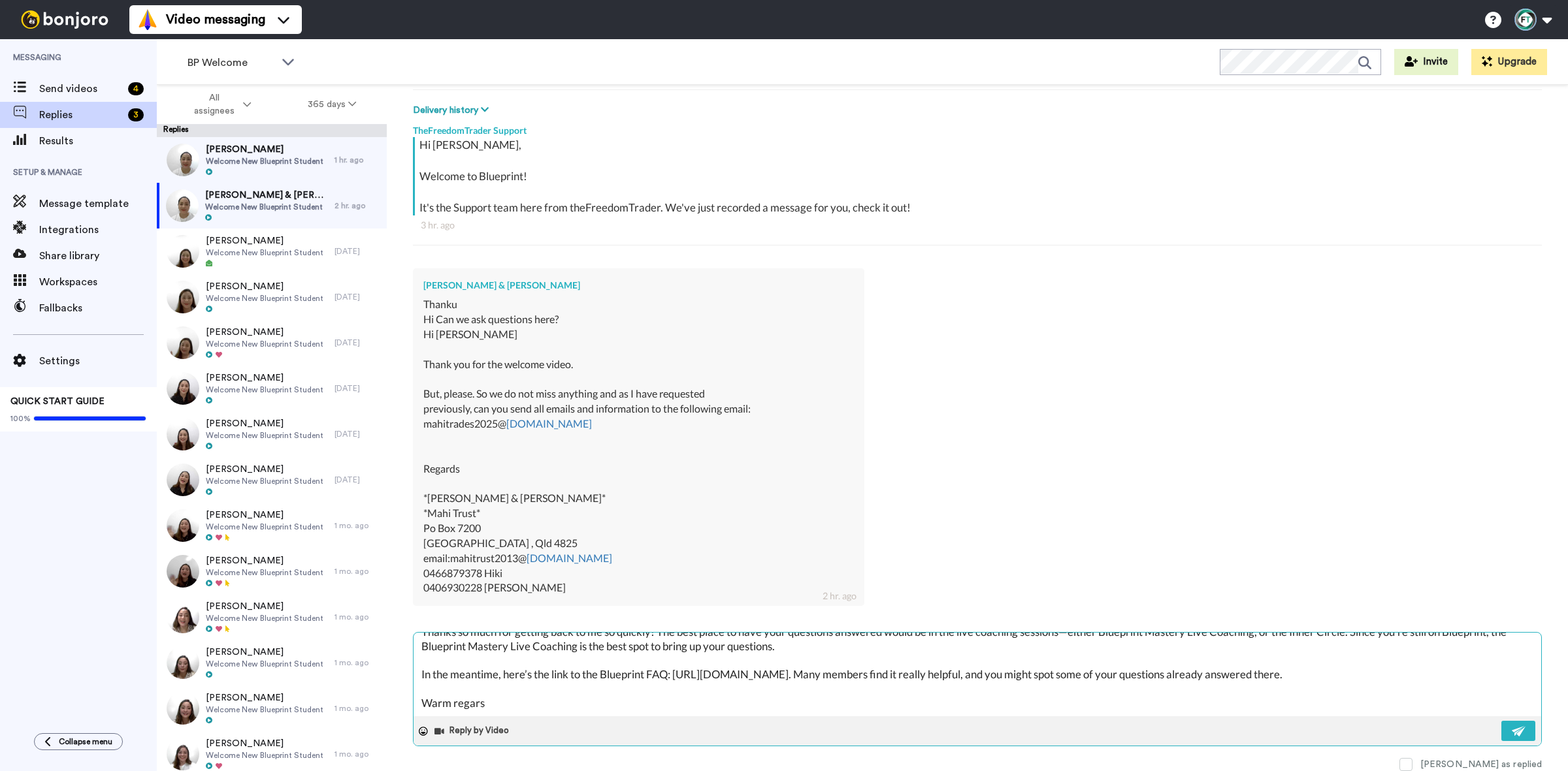
type textarea "x"
type textarea "Hi Margaret and Hiki, Thanks so much for getting back to me so quickly! The bes…"
type textarea "x"
type textarea "Hi Margaret and Hiki, Thanks so much for getting back to me so quickly! The bes…"
type textarea "x"
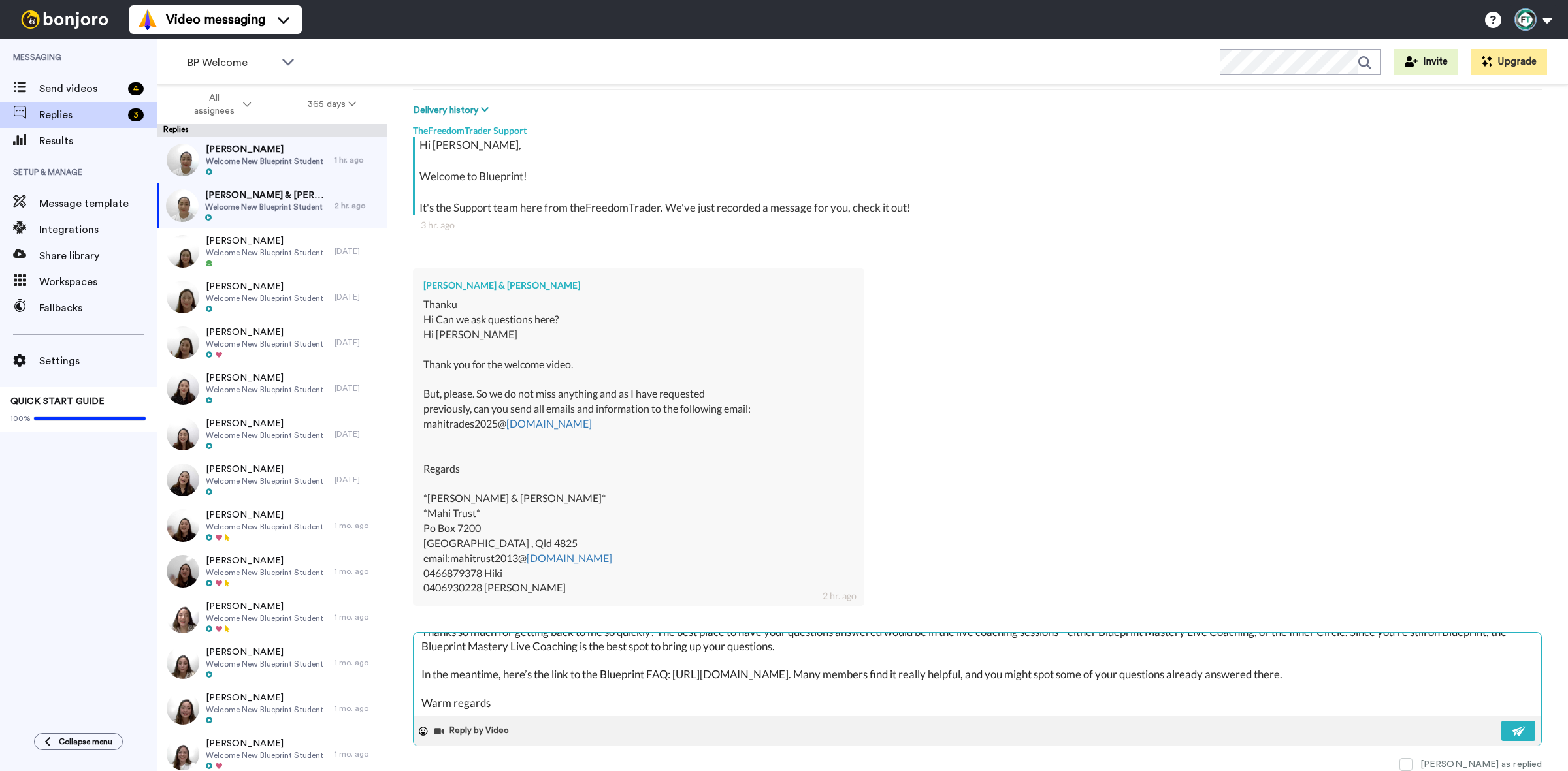
type textarea "Hi Margaret and Hiki, Thanks so much for getting back to me so quickly! The bes…"
type textarea "x"
type textarea "Hi Margaret and Hiki, Thanks so much for getting back to me so quickly! The bes…"
type textarea "x"
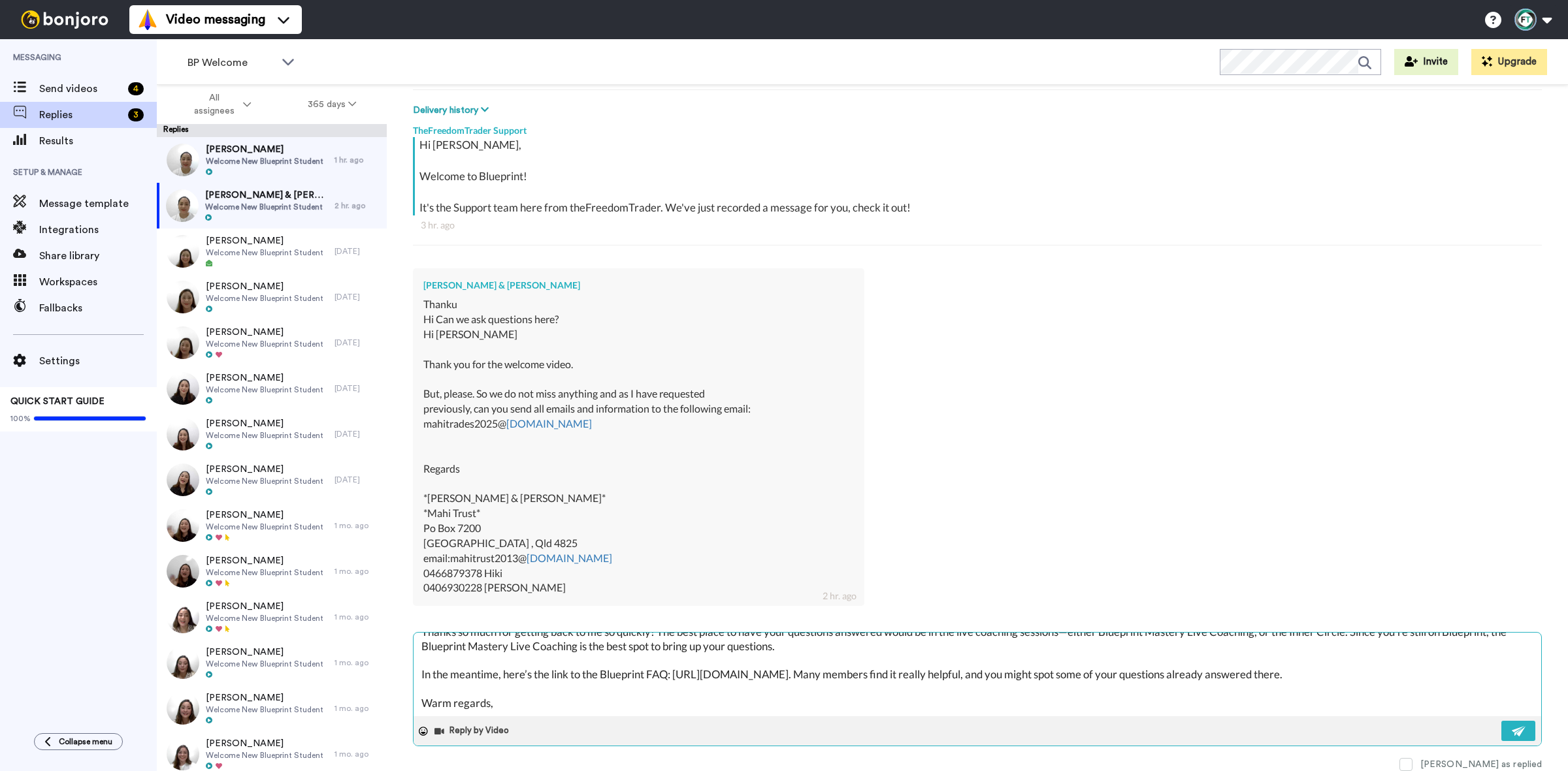
type textarea "Hi Margaret and Hiki, Thanks so much for getting back to me so quickly! The bes…"
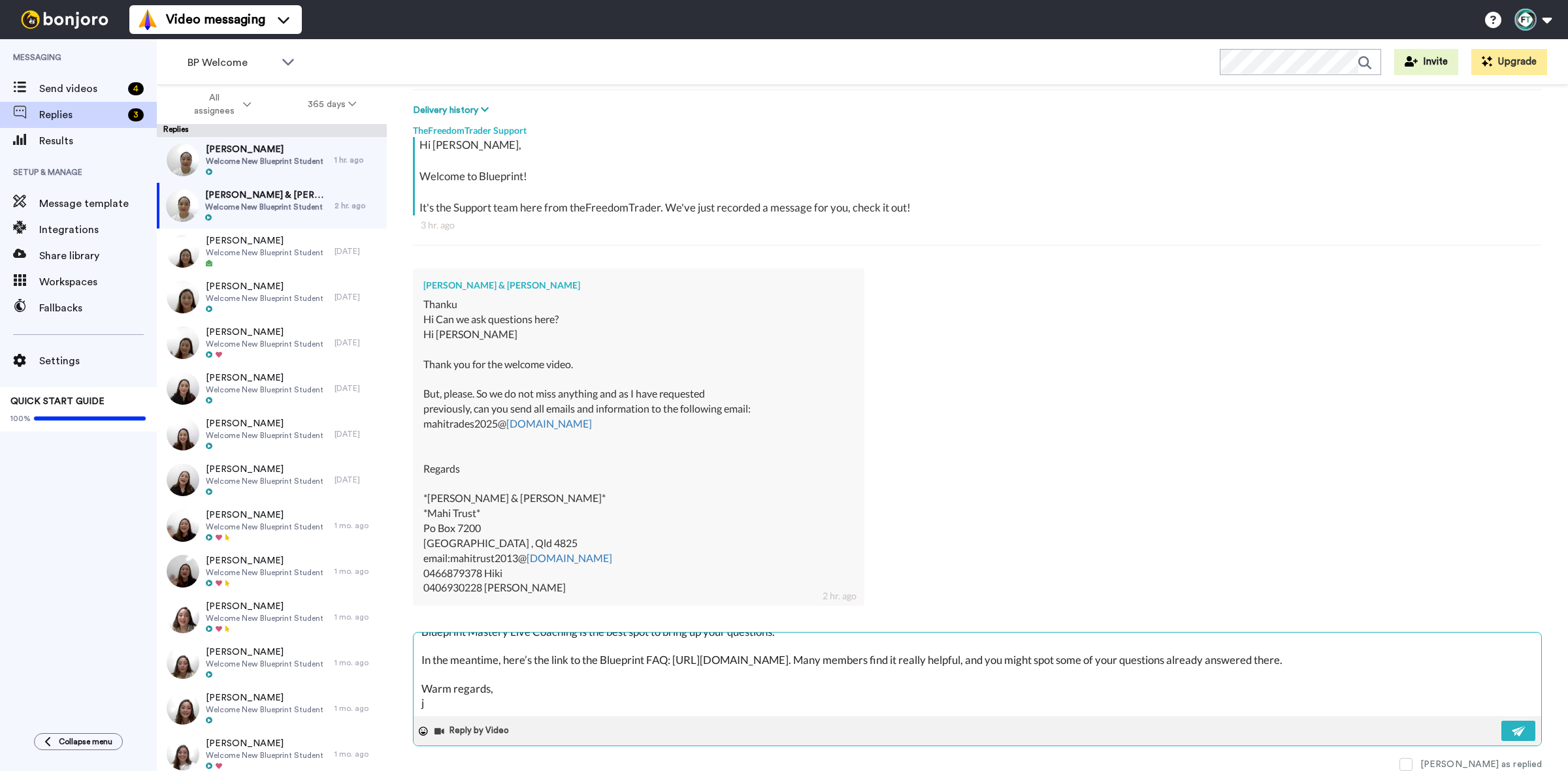
type textarea "x"
type textarea "Hi Margaret and Hiki, Thanks so much for getting back to me so quickly! The bes…"
type textarea "x"
type textarea "Hi Margaret and Hiki, Thanks so much for getting back to me so quickly! The bes…"
type textarea "x"
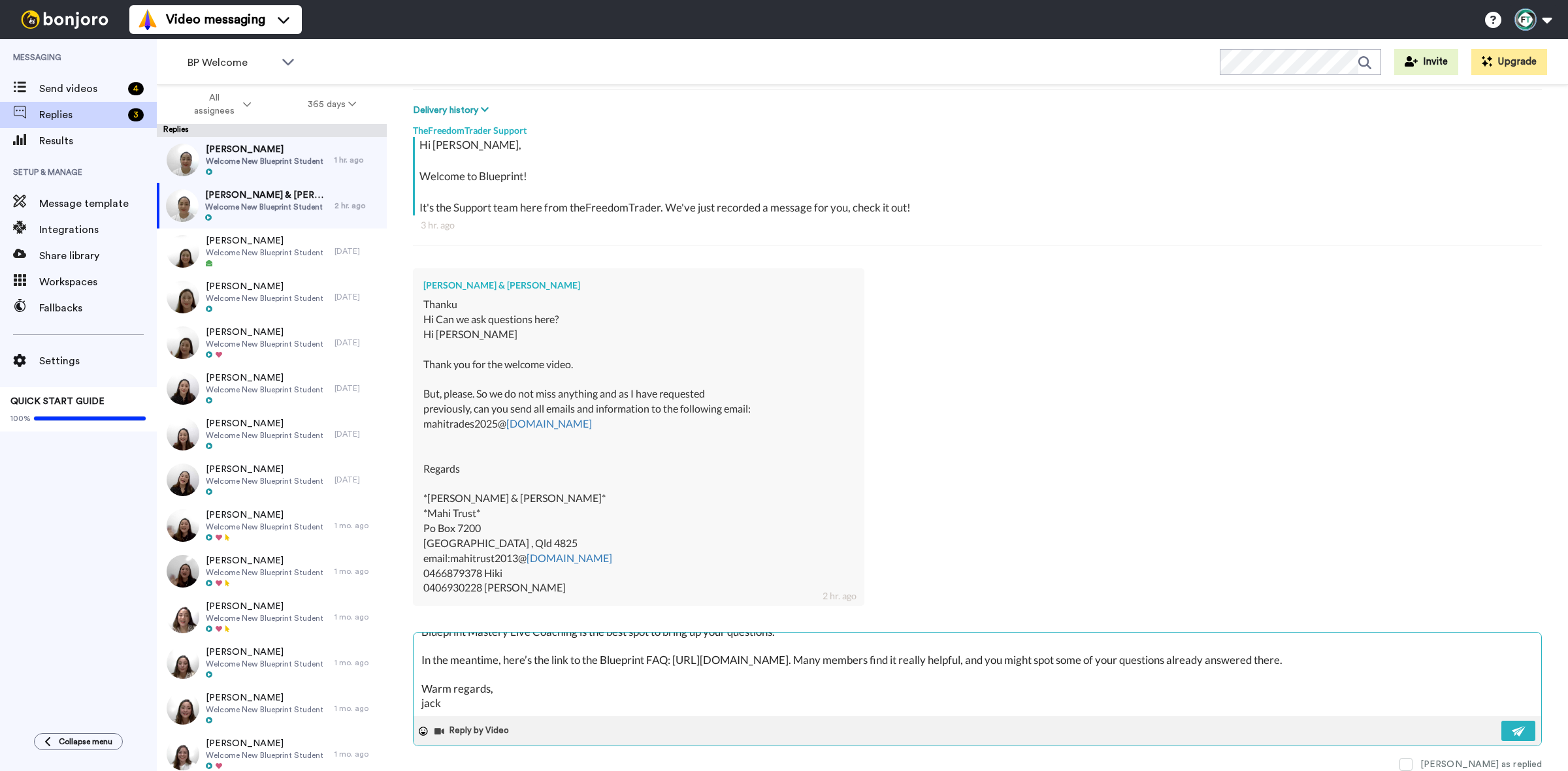
type textarea "Hi Margaret and Hiki, Thanks so much for getting back to me so quickly! The bes…"
type textarea "x"
type textarea "Hi Margaret and Hiki, Thanks so much for getting back to me so quickly! The bes…"
type textarea "x"
type textarea "Hi Margaret and Hiki, Thanks so much for getting back to me so quickly! The bes…"
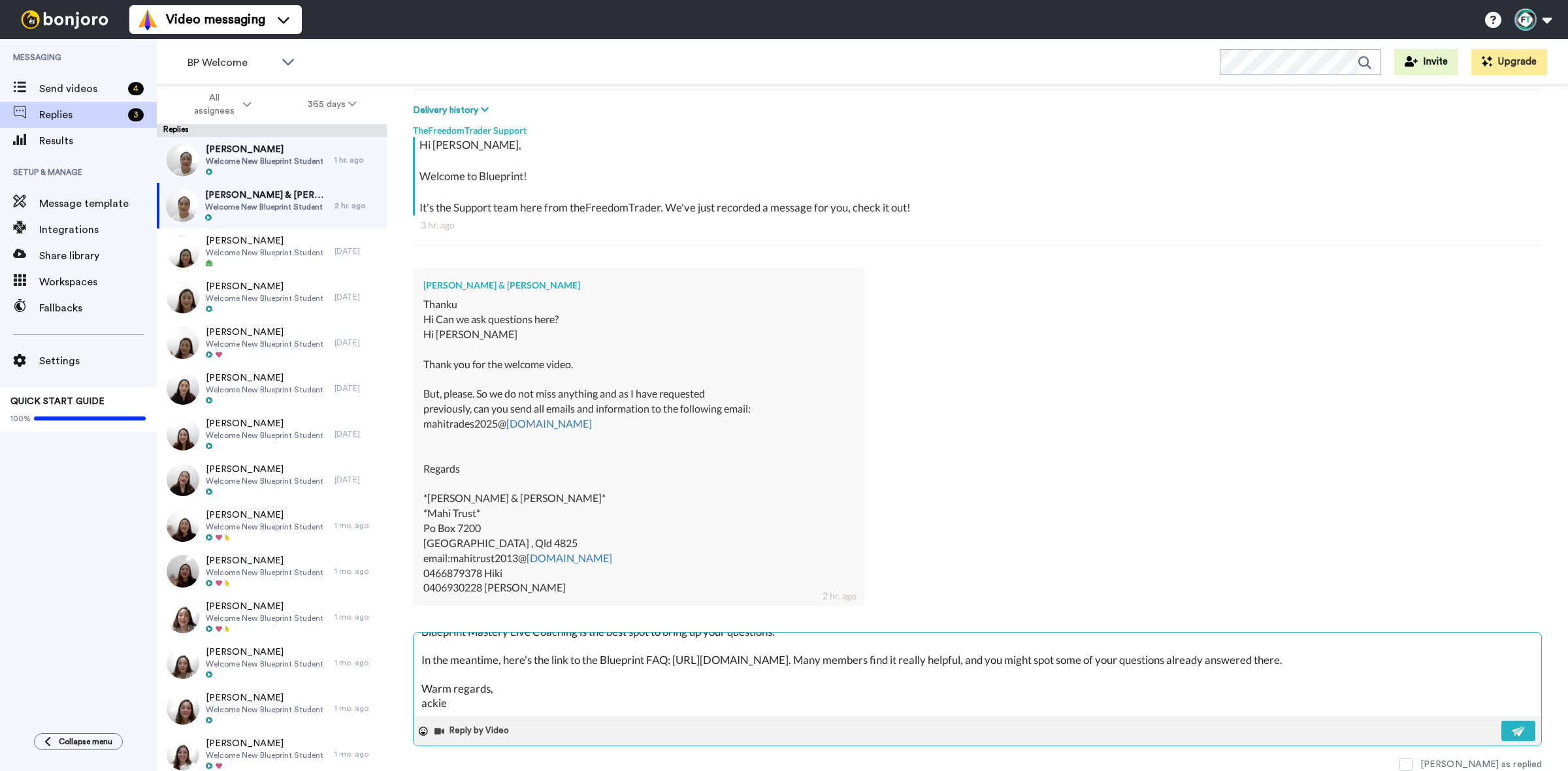
type textarea "x"
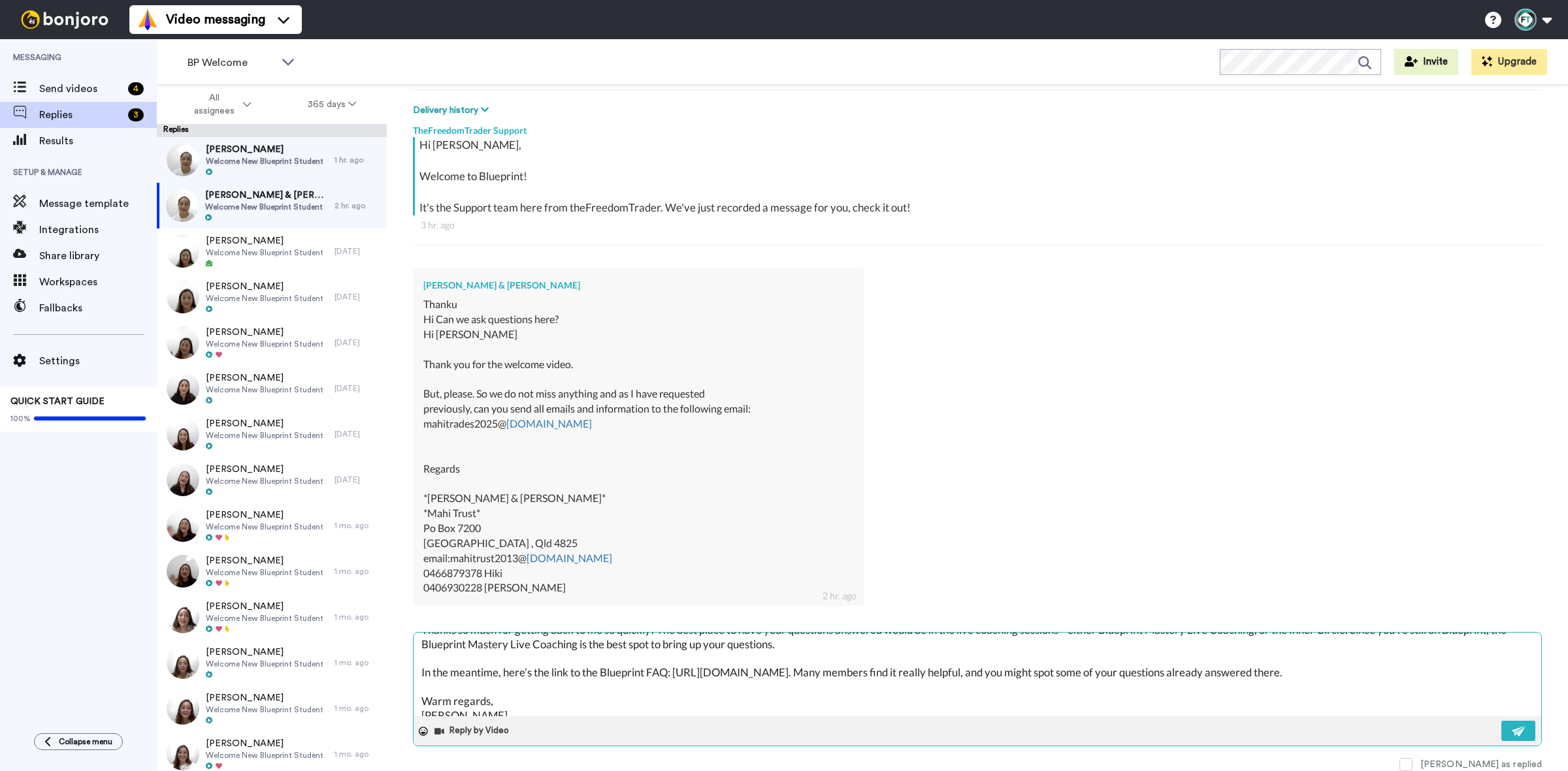
scroll to position [70, 0]
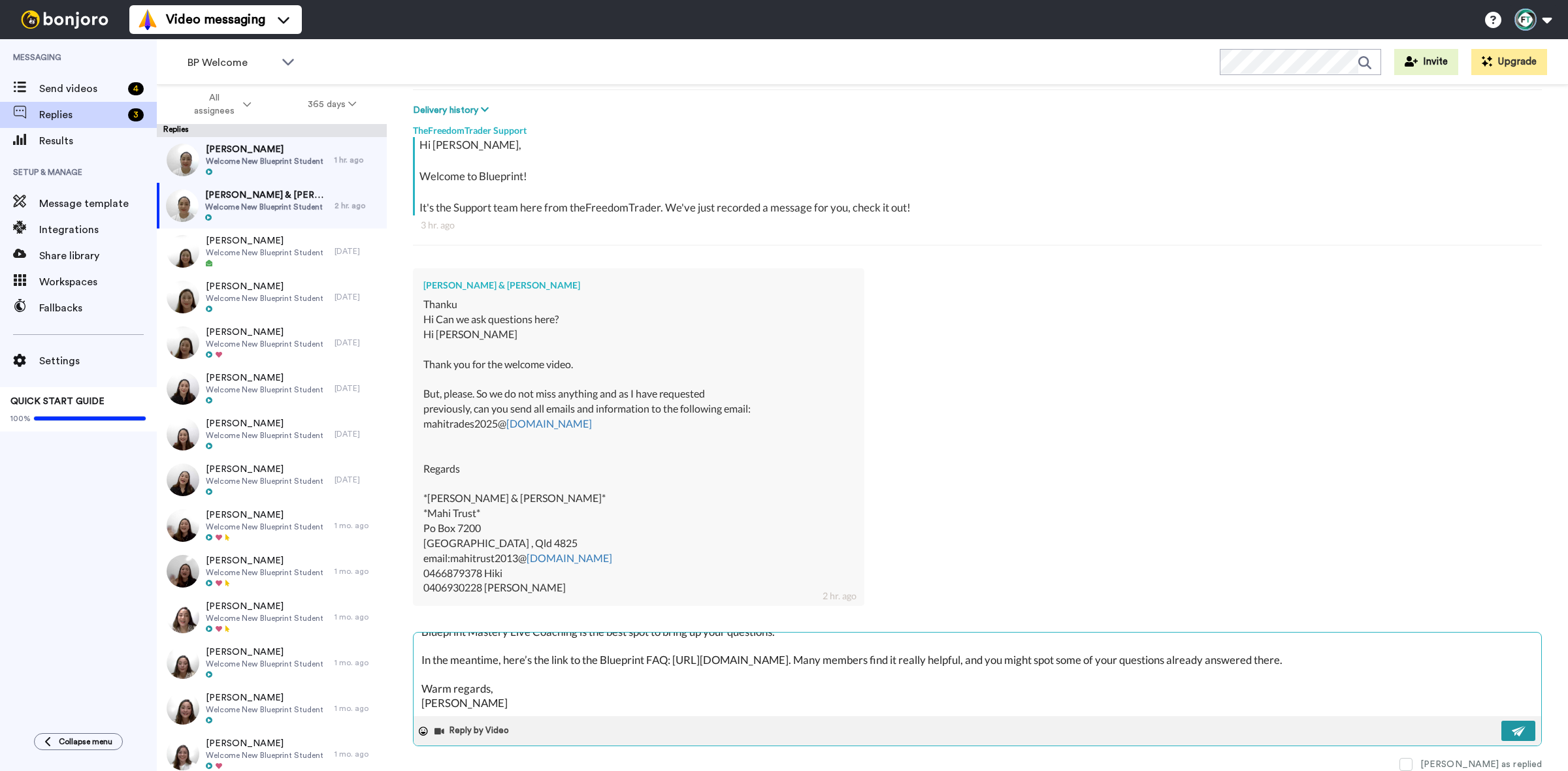
type textarea "Hi Margaret and Hiki, Thanks so much for getting back to me so quickly! The bes…"
click at [1501, 730] on button at bounding box center [1518, 731] width 34 height 20
type textarea "x"
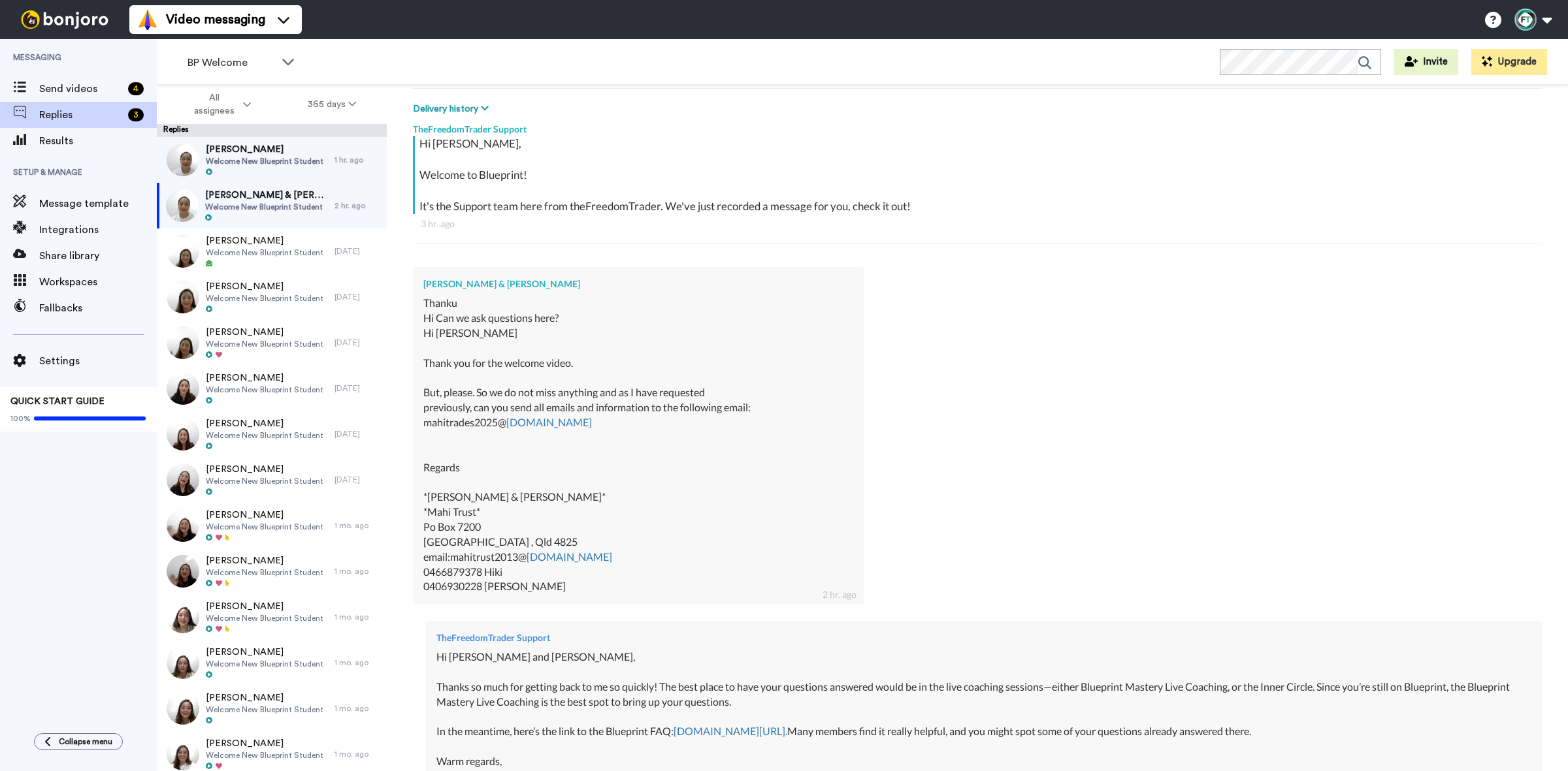
scroll to position [394, 0]
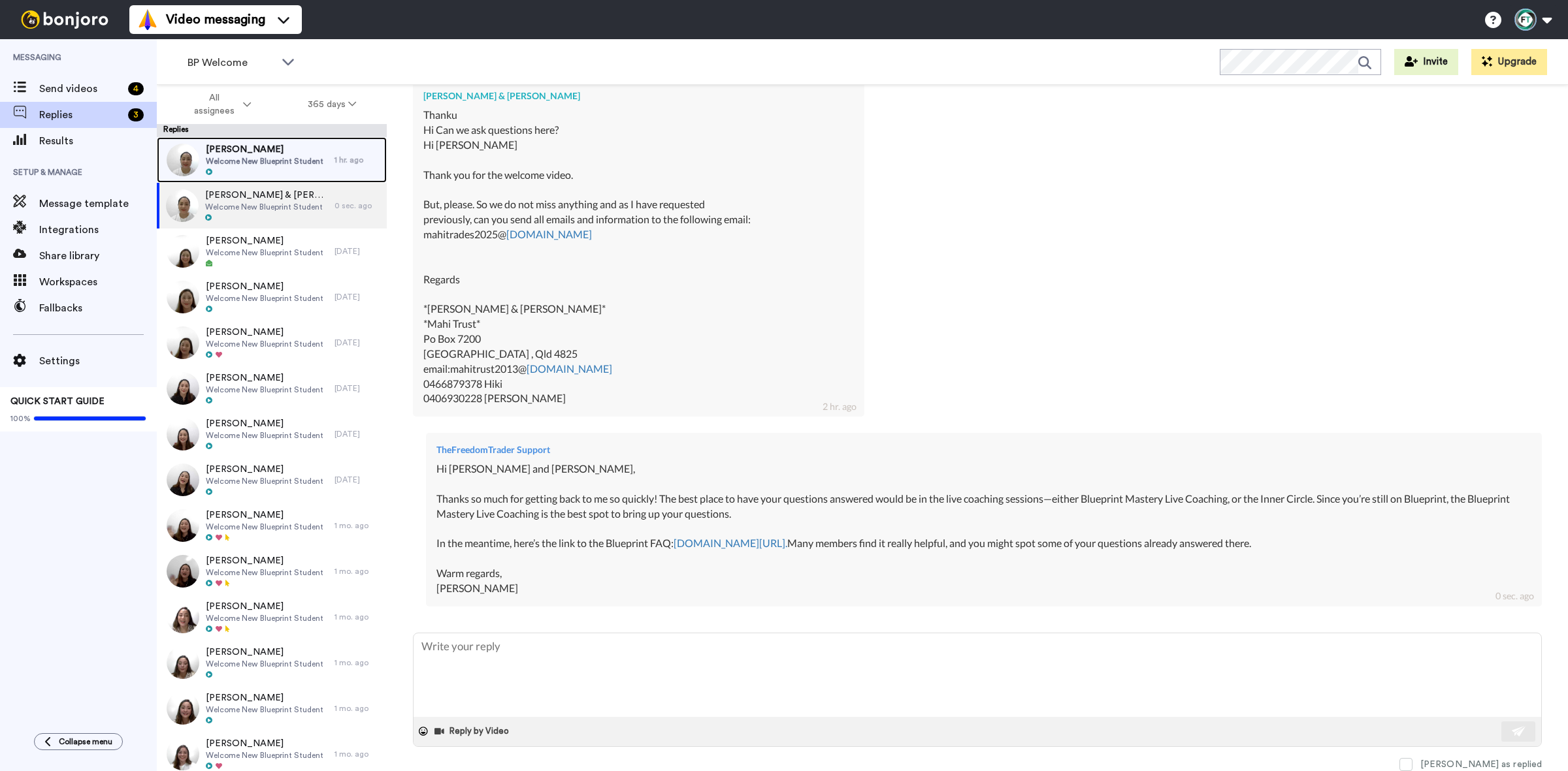
click at [260, 159] on span "Welcome New Blueprint Student" at bounding box center [264, 161] width 117 height 10
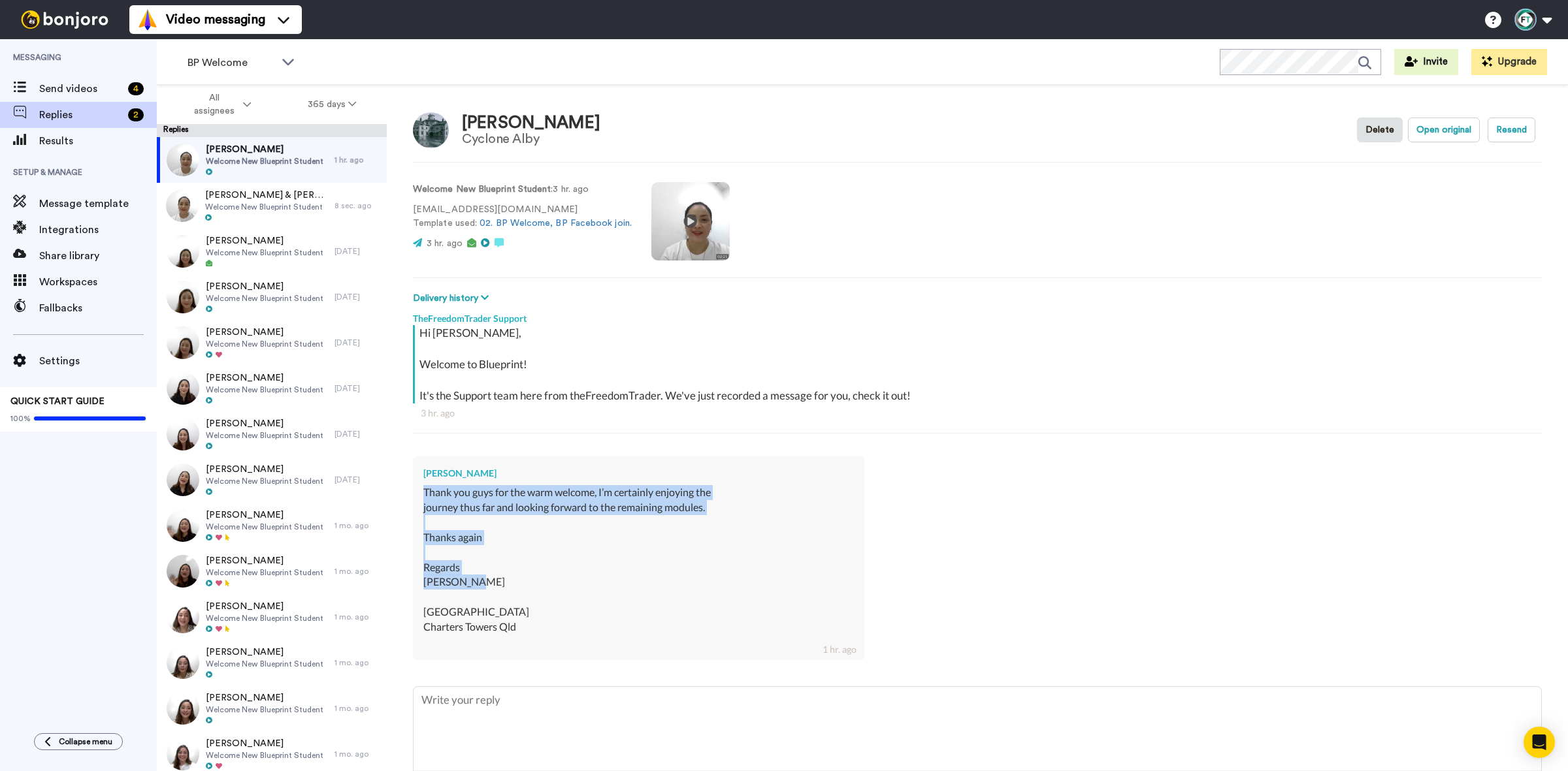
drag, startPoint x: 422, startPoint y: 494, endPoint x: 540, endPoint y: 578, distance: 144.8
click at [540, 578] on div "Alby Flood Thank you guys for the warm welcome, I’m certainly enjoying the jour…" at bounding box center [639, 557] width 451 height 203
copy div "Thank you guys for the warm welcome, I’m certainly enjoying the journey thus fa…"
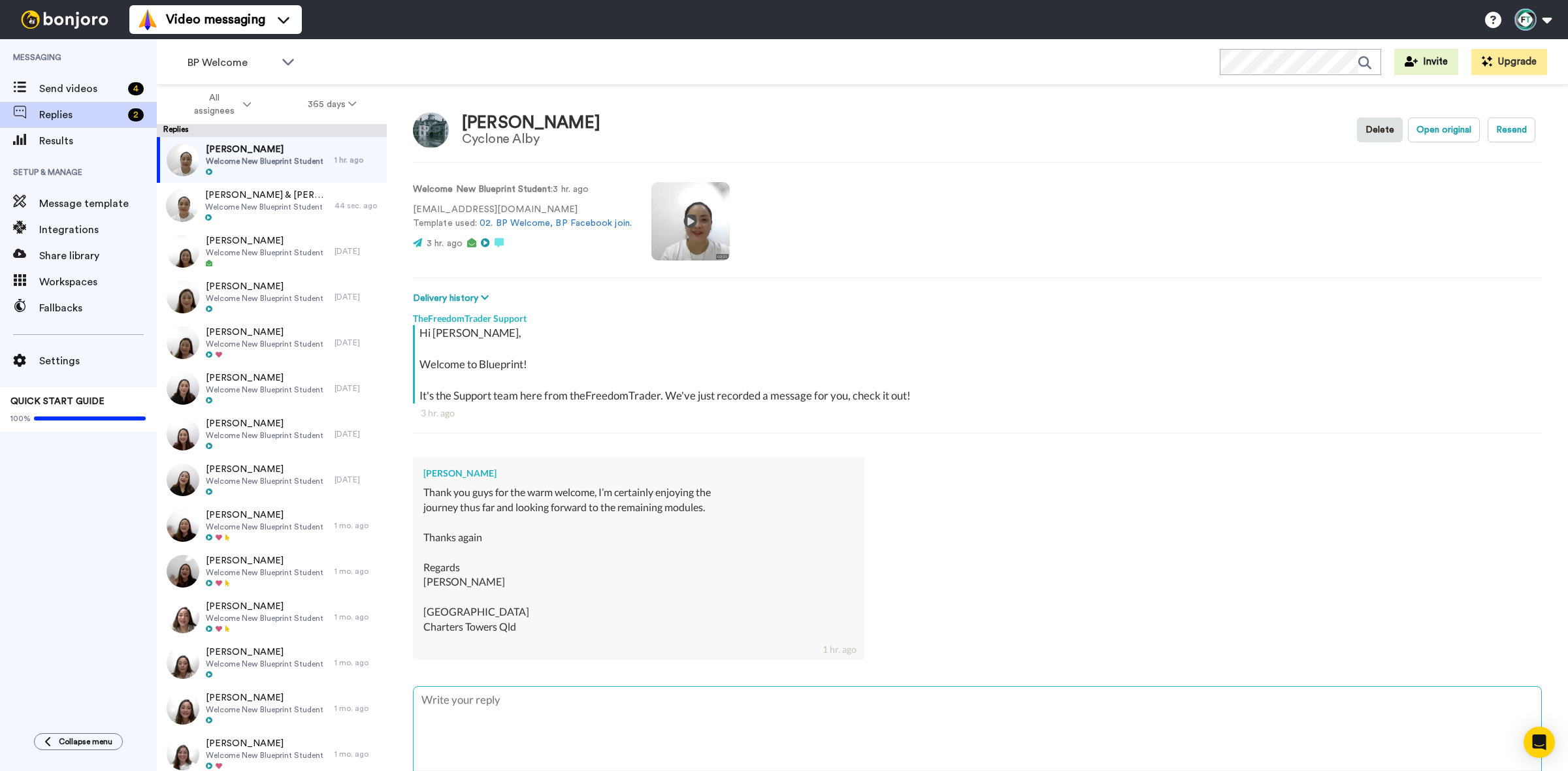
click at [537, 708] on textarea at bounding box center [978, 728] width 1128 height 84
paste textarea "Hi Alby, That’s wonderful to hear — thank you for sharing! We’re so glad you’re…"
type textarea "x"
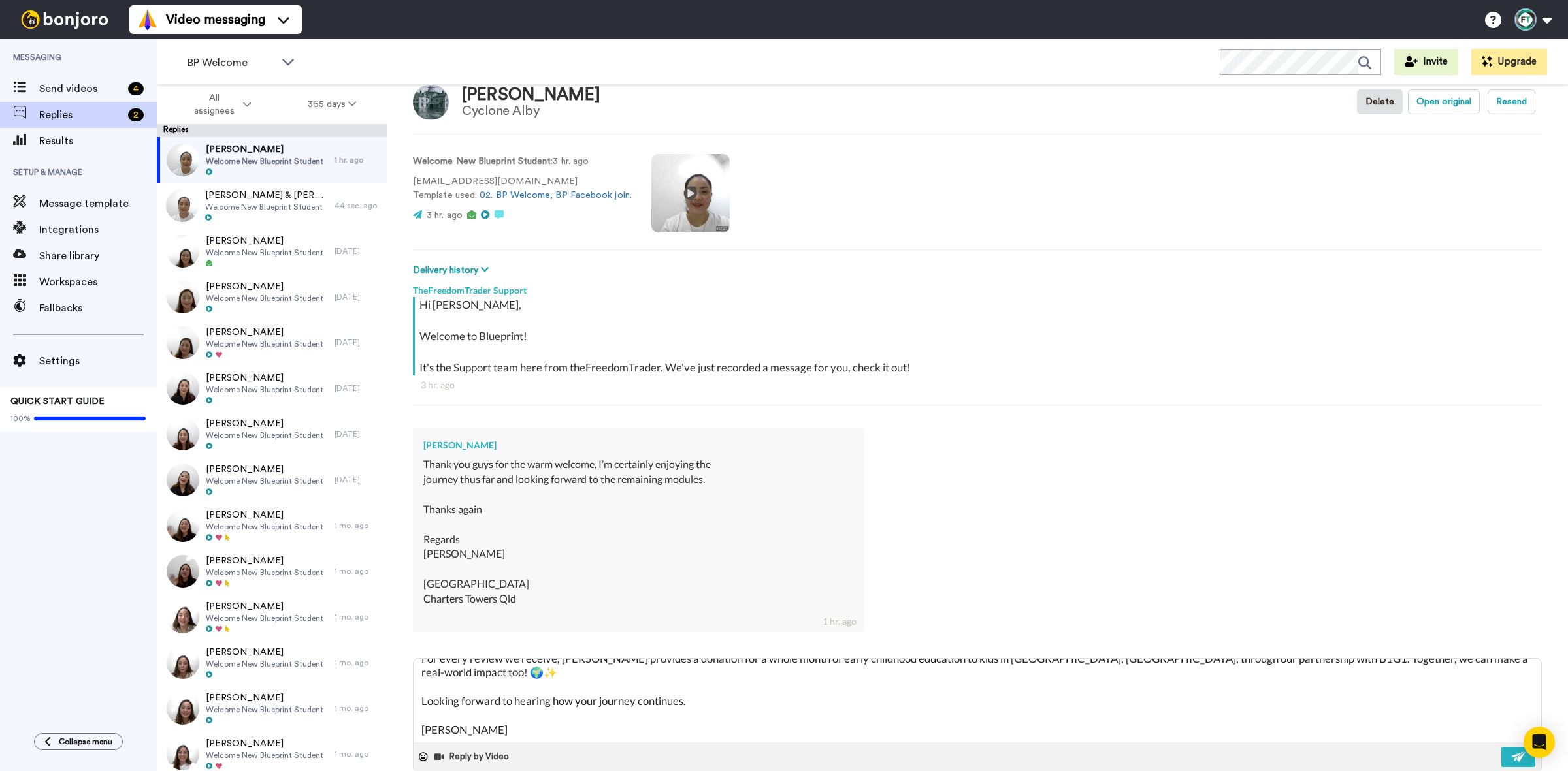
scroll to position [54, 0]
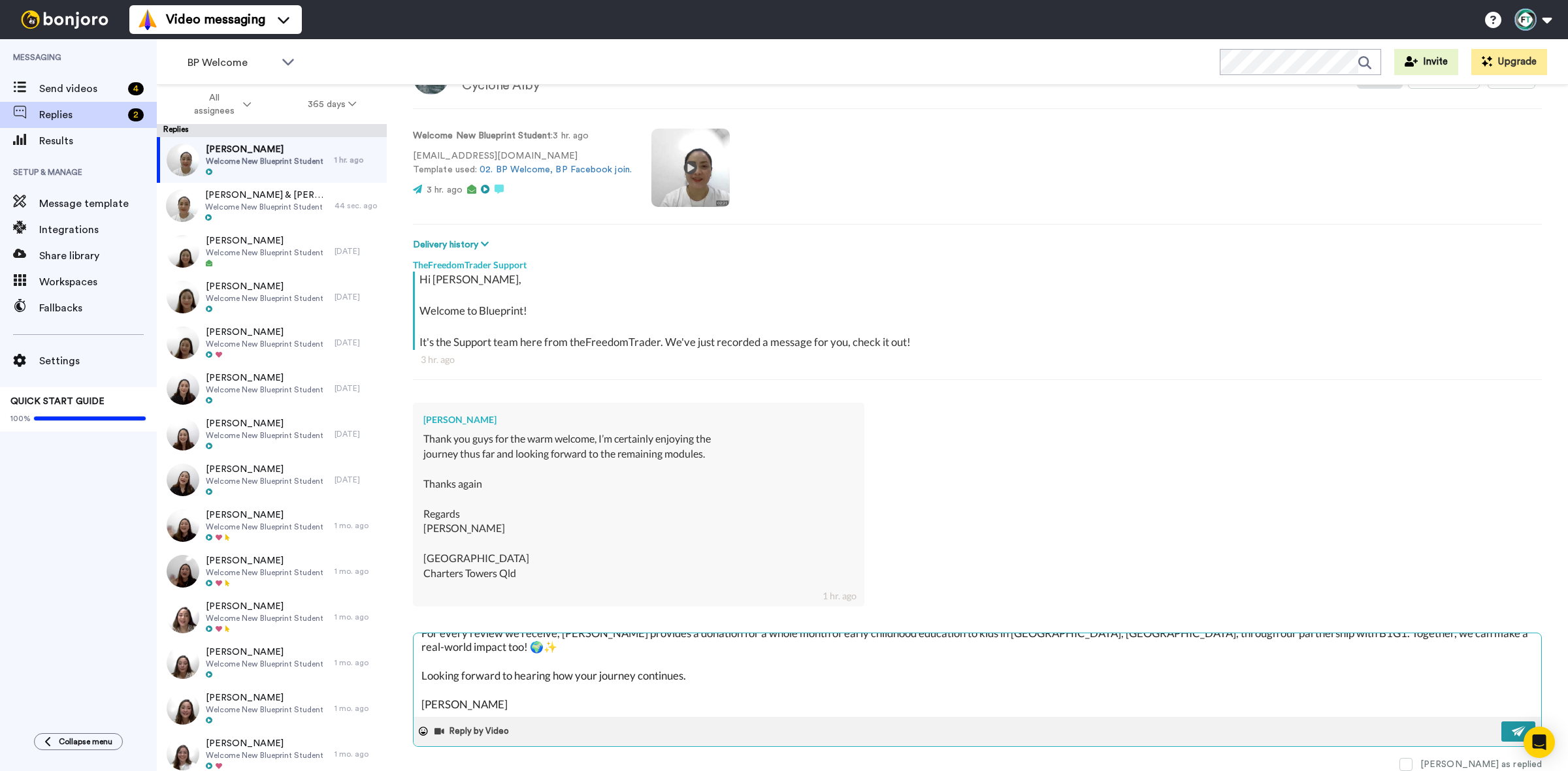
type textarea "Hi Alby, That’s wonderful to hear — thank you for sharing! We’re so glad you’re…"
click at [1512, 736] on img at bounding box center [1519, 731] width 14 height 10
type textarea "x"
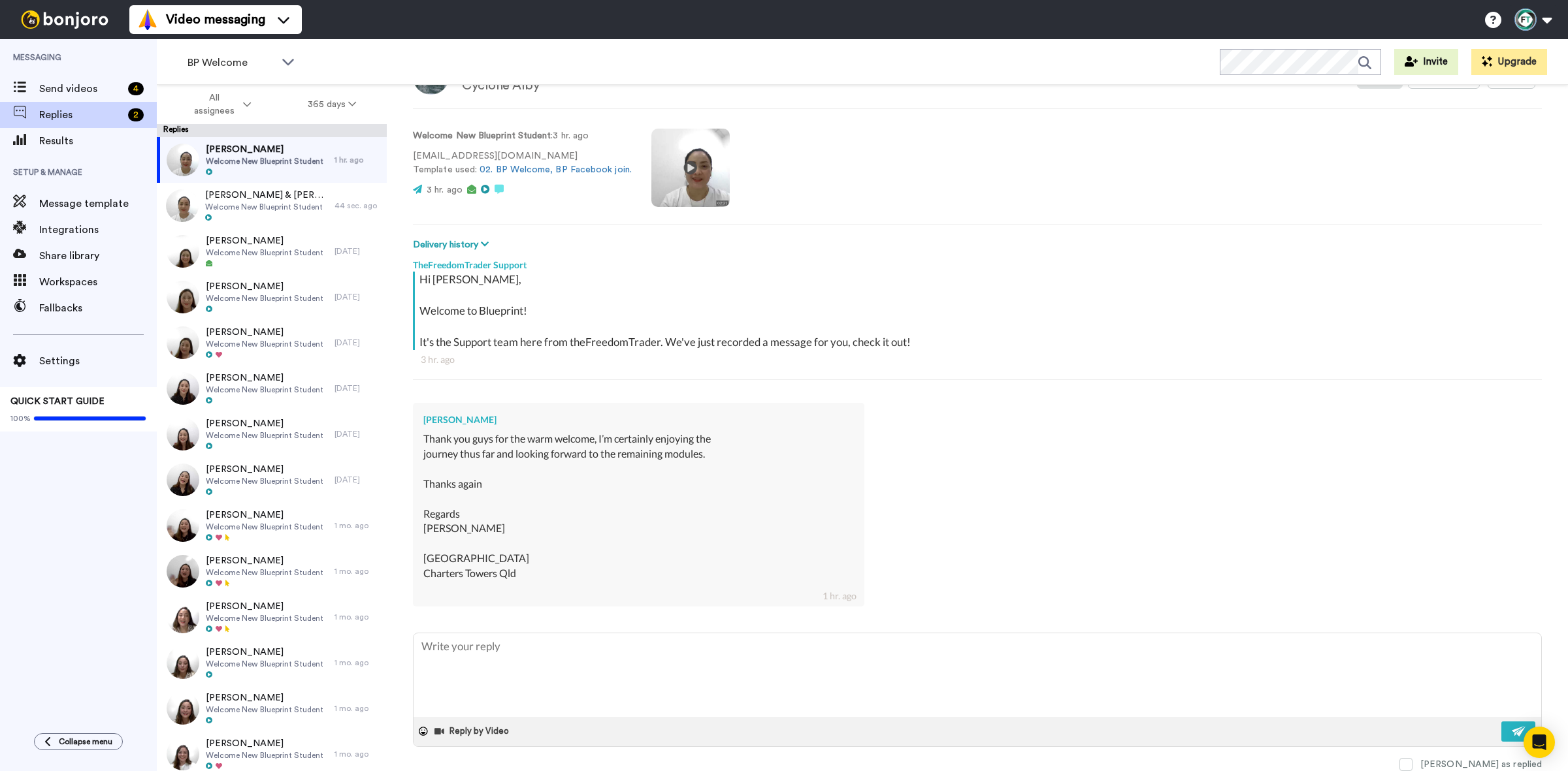
scroll to position [0, 0]
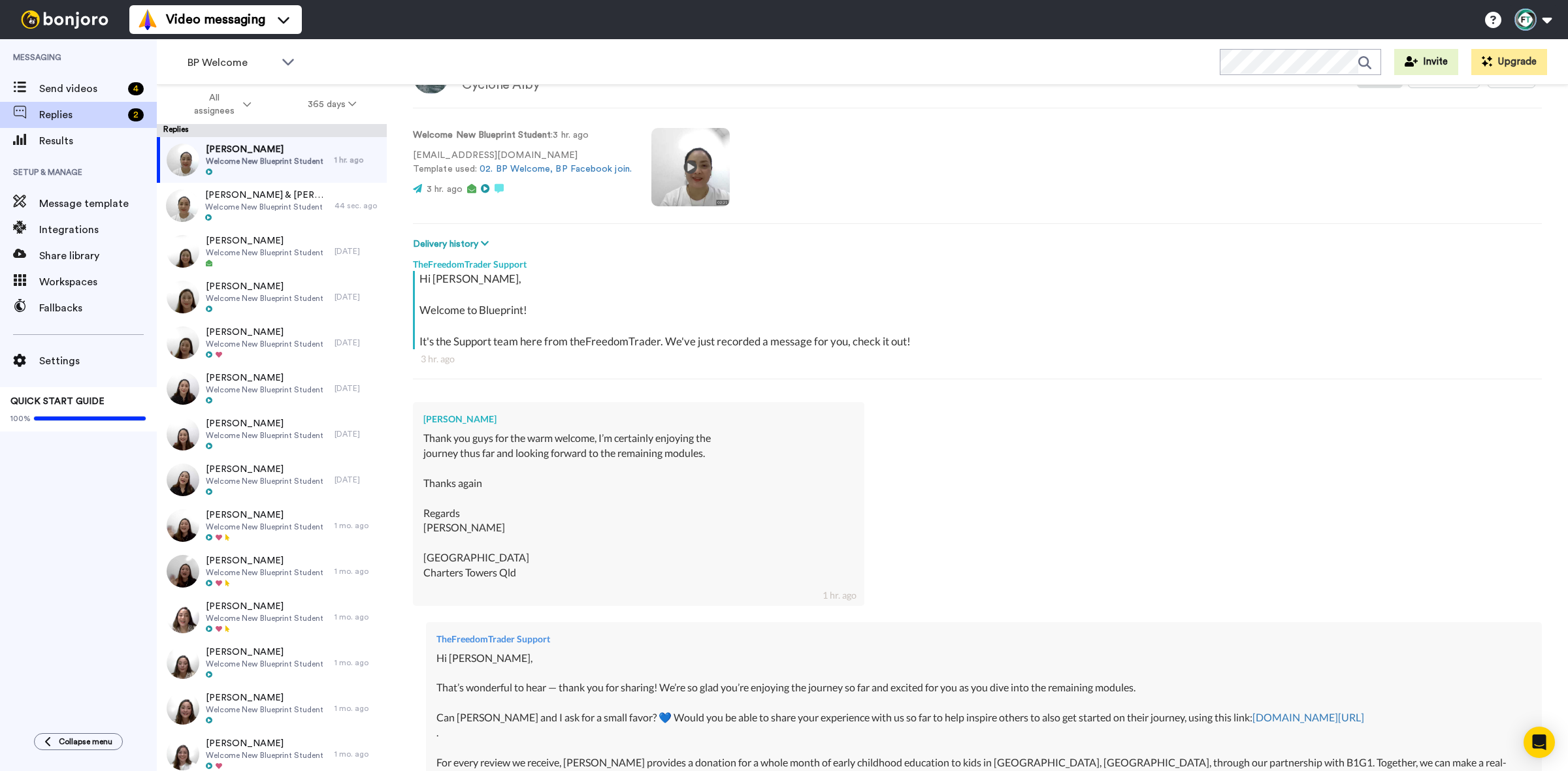
type textarea "x"
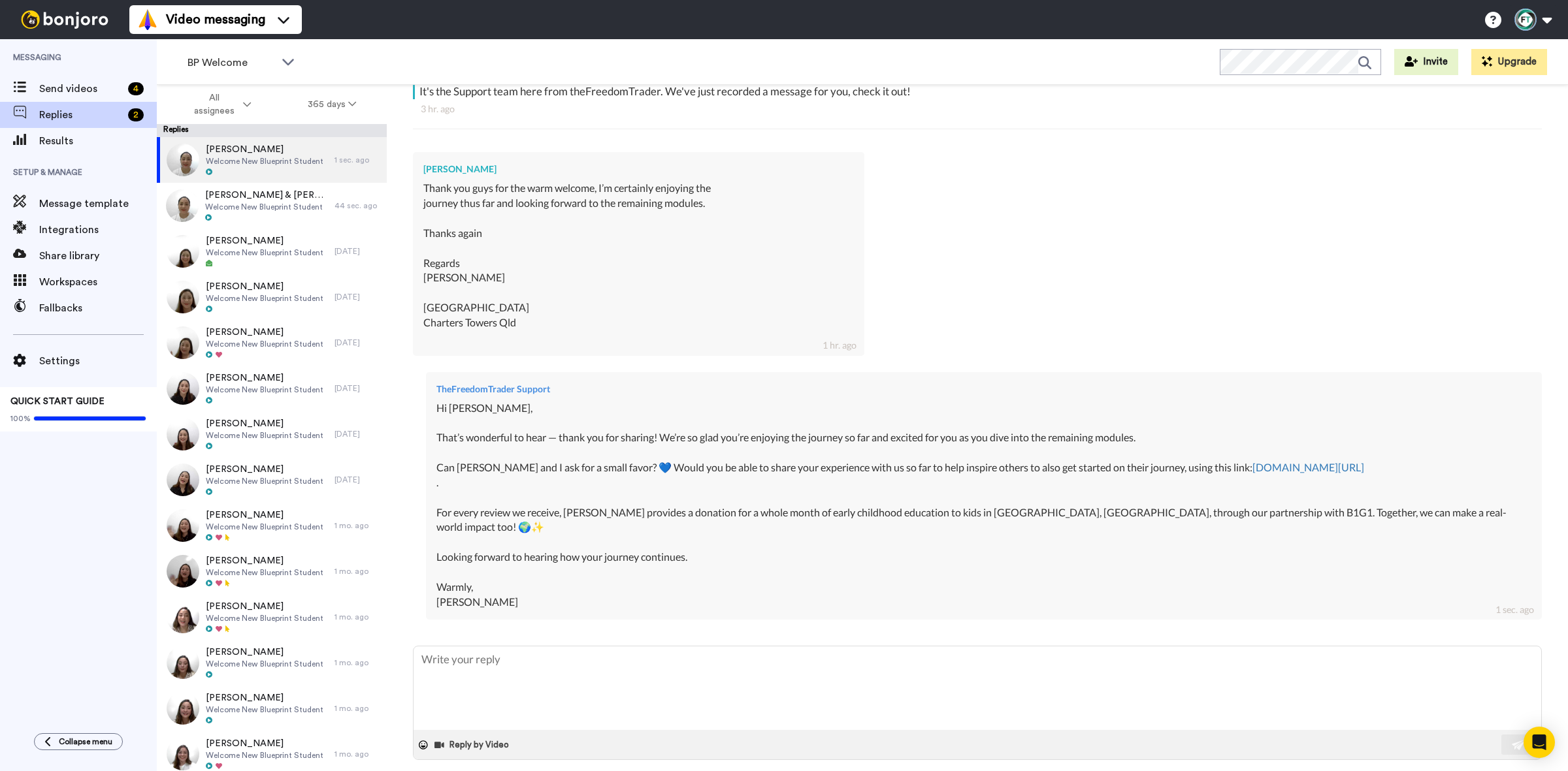
scroll to position [222, 0]
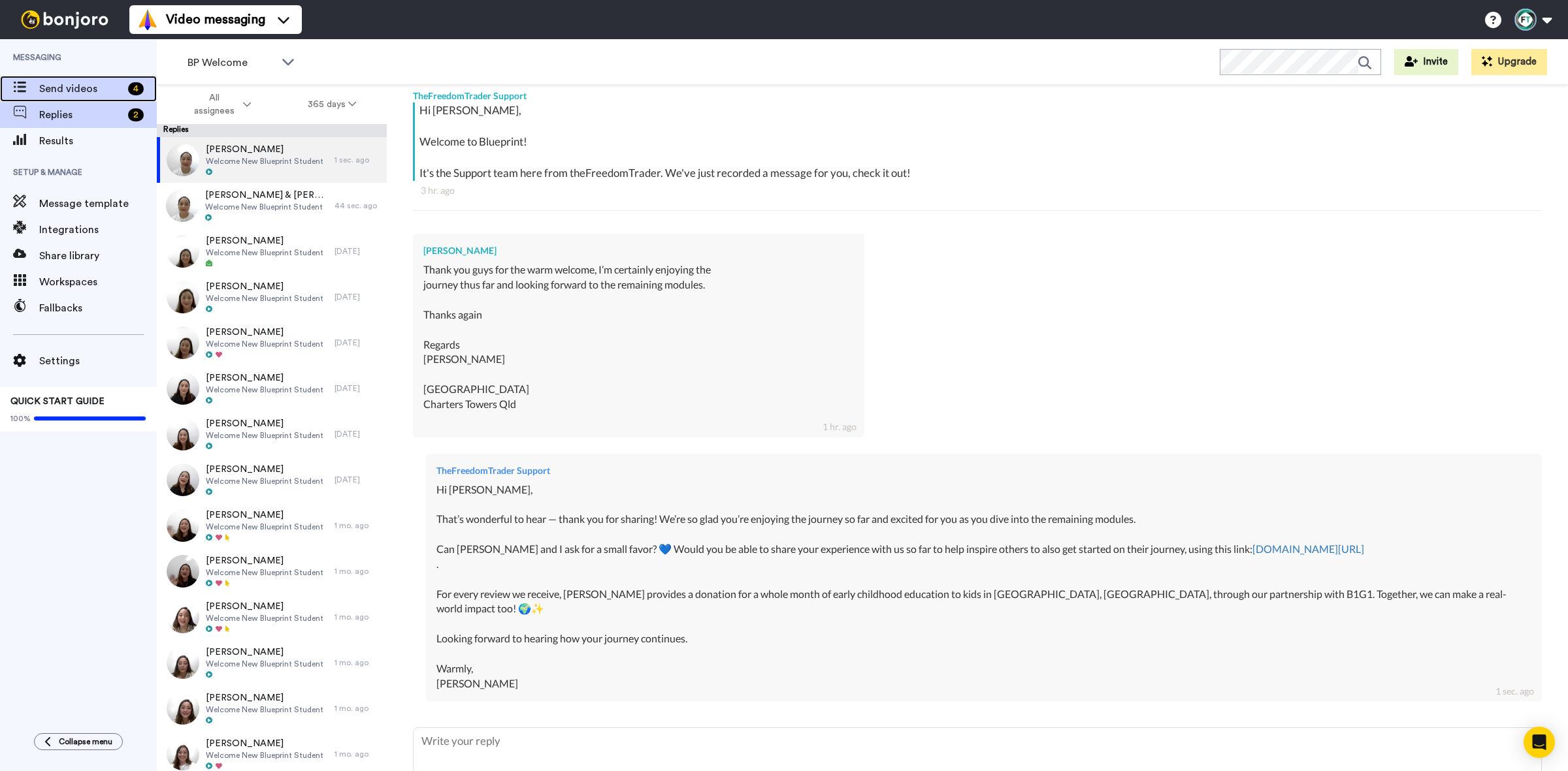
click at [103, 98] on div "Send videos 4" at bounding box center [78, 88] width 157 height 27
